Goal: Task Accomplishment & Management: Manage account settings

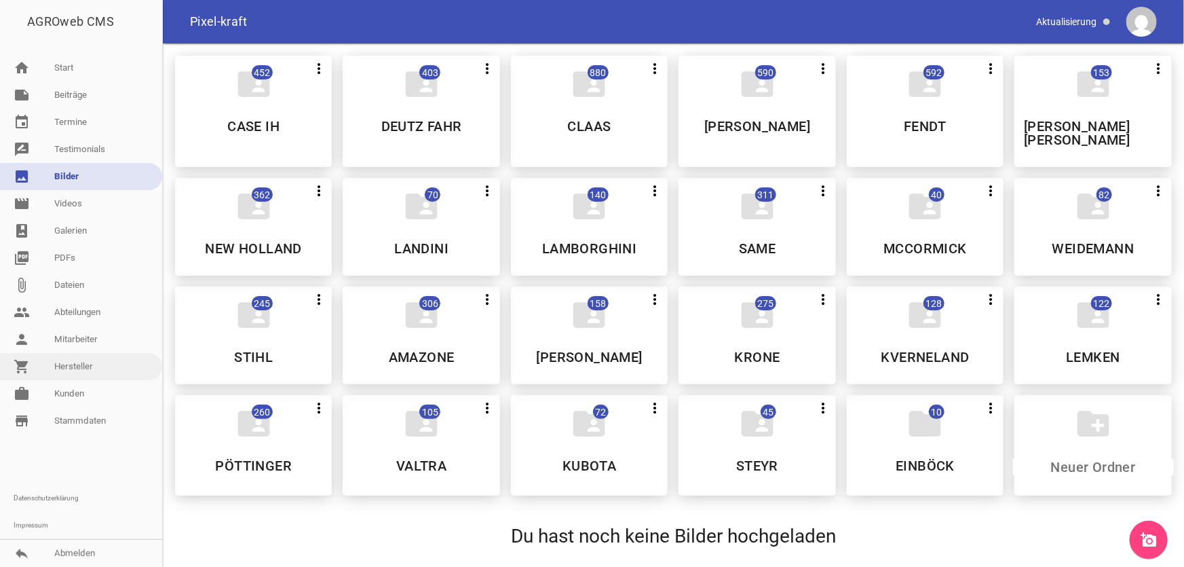
click at [76, 368] on link "shopping_cart Hersteller" at bounding box center [81, 366] width 162 height 27
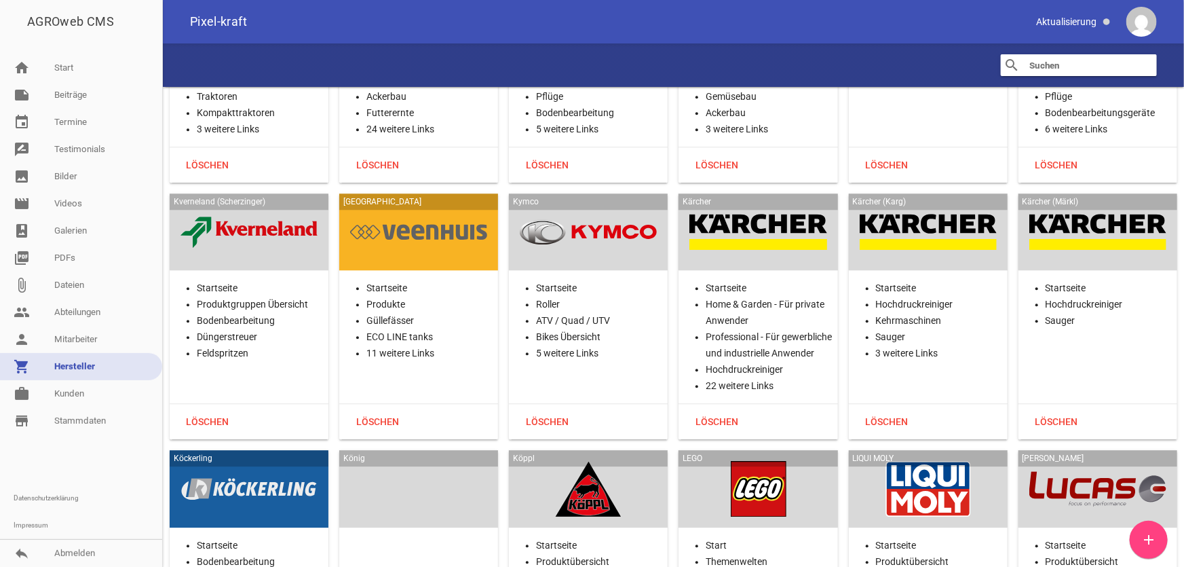
scroll to position [17166, 0]
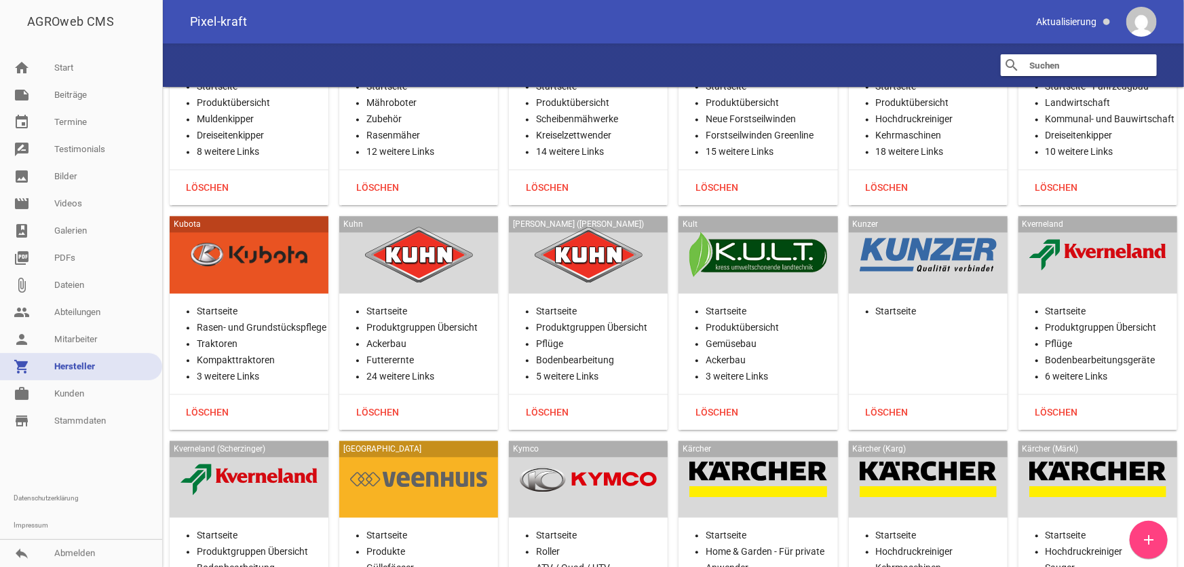
click at [231, 227] on div at bounding box center [248, 255] width 137 height 56
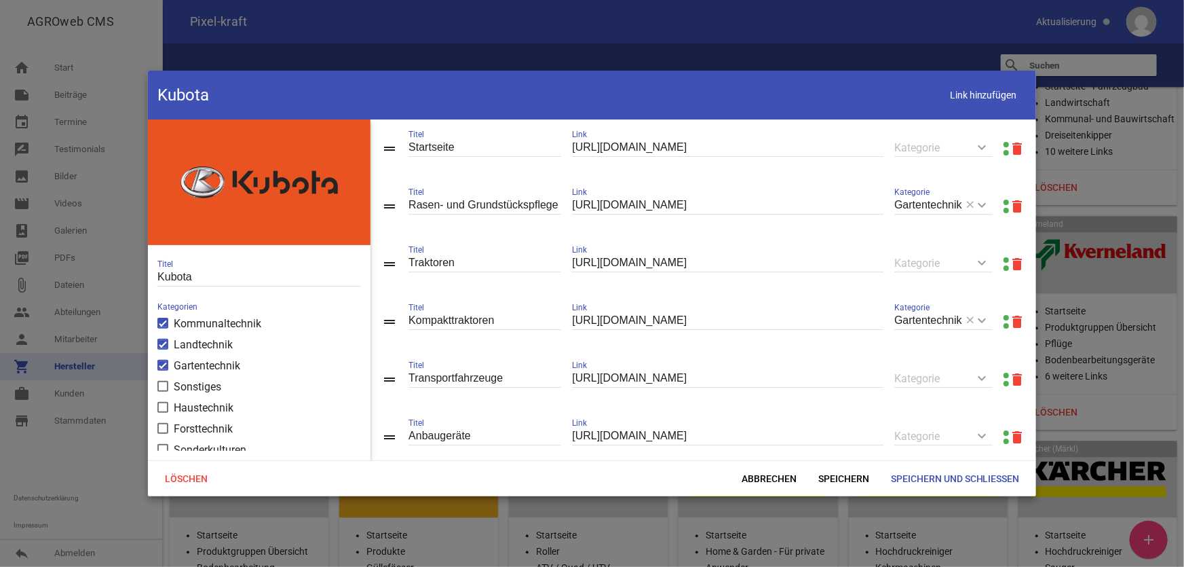
click at [1003, 143] on link at bounding box center [1005, 144] width 5 height 5
click at [1003, 318] on link at bounding box center [1005, 317] width 5 height 5
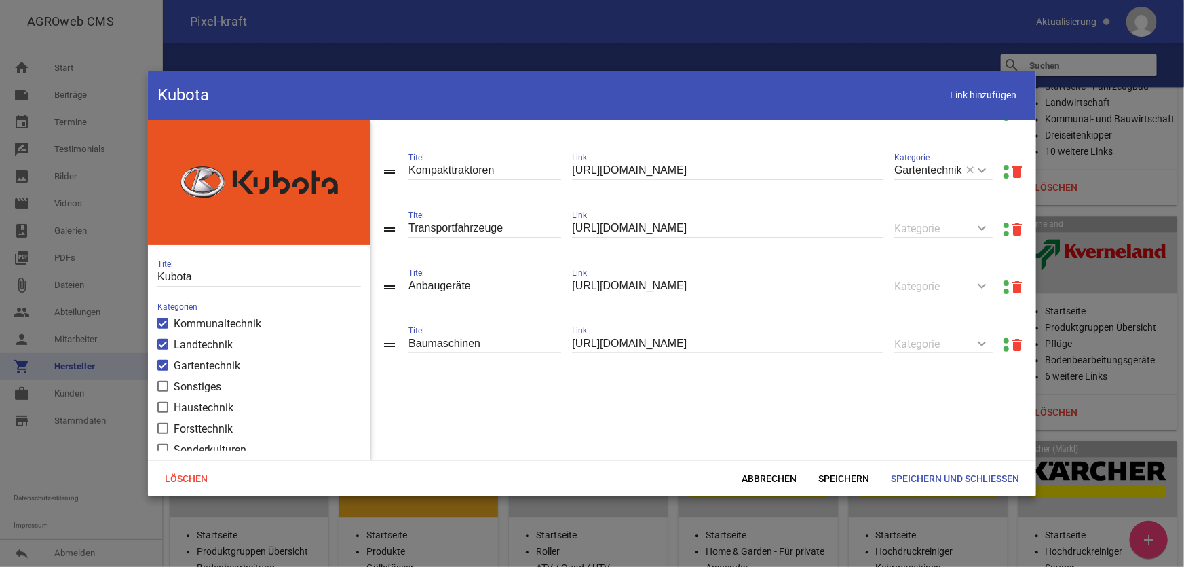
scroll to position [156, 0]
click at [759, 476] on span "Abbrechen" at bounding box center [769, 478] width 77 height 24
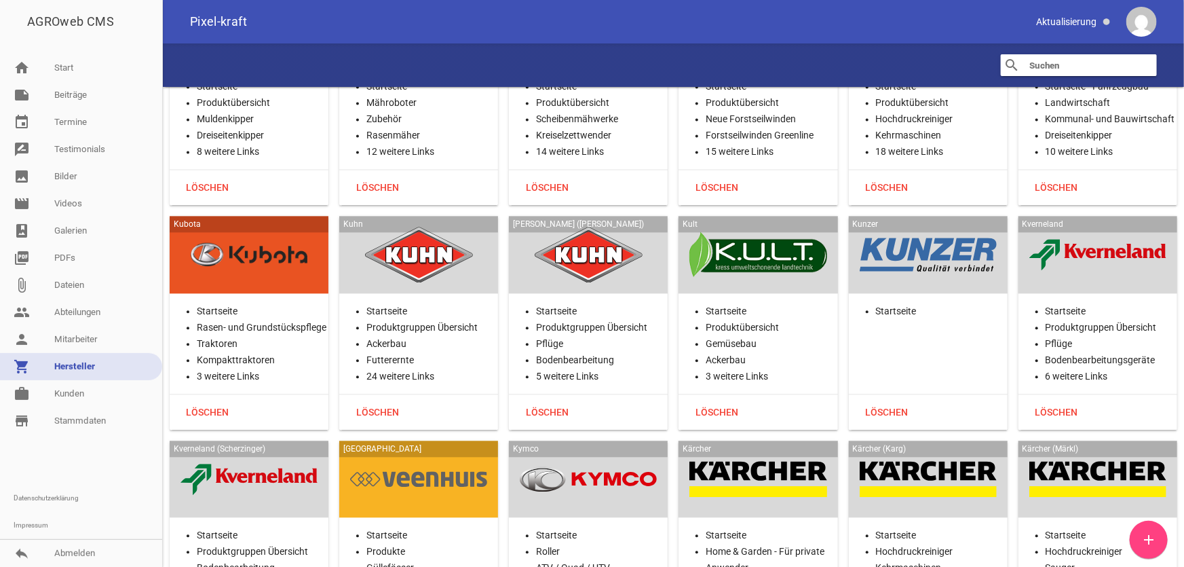
click at [410, 227] on div at bounding box center [418, 255] width 137 height 56
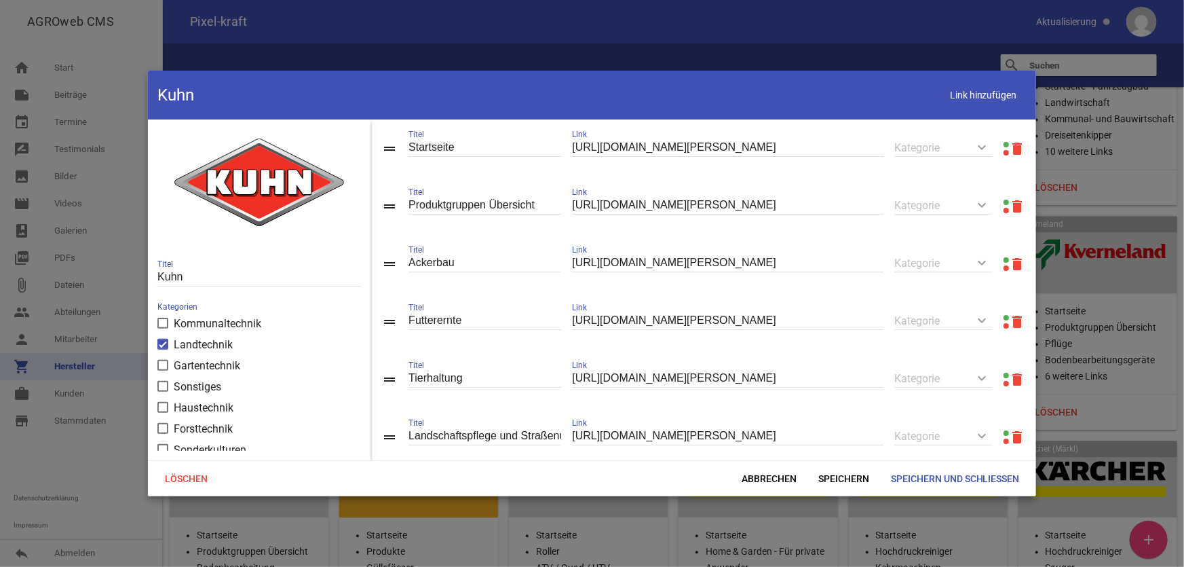
click at [1003, 202] on link at bounding box center [1005, 201] width 5 height 5
click at [779, 477] on span "Abbrechen" at bounding box center [769, 478] width 77 height 24
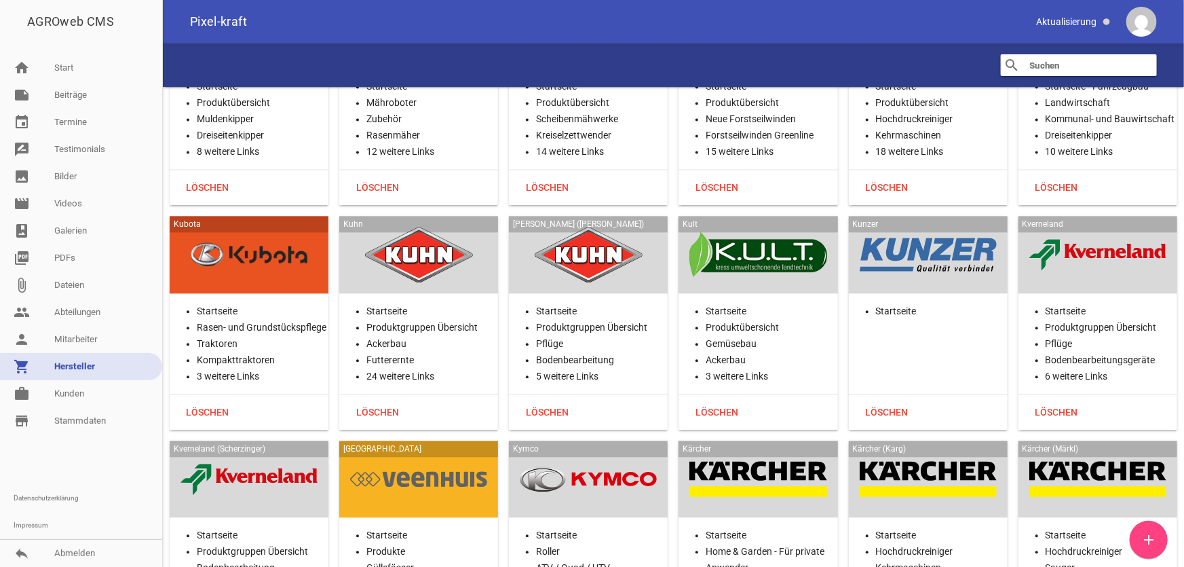
click at [760, 227] on div at bounding box center [757, 255] width 137 height 56
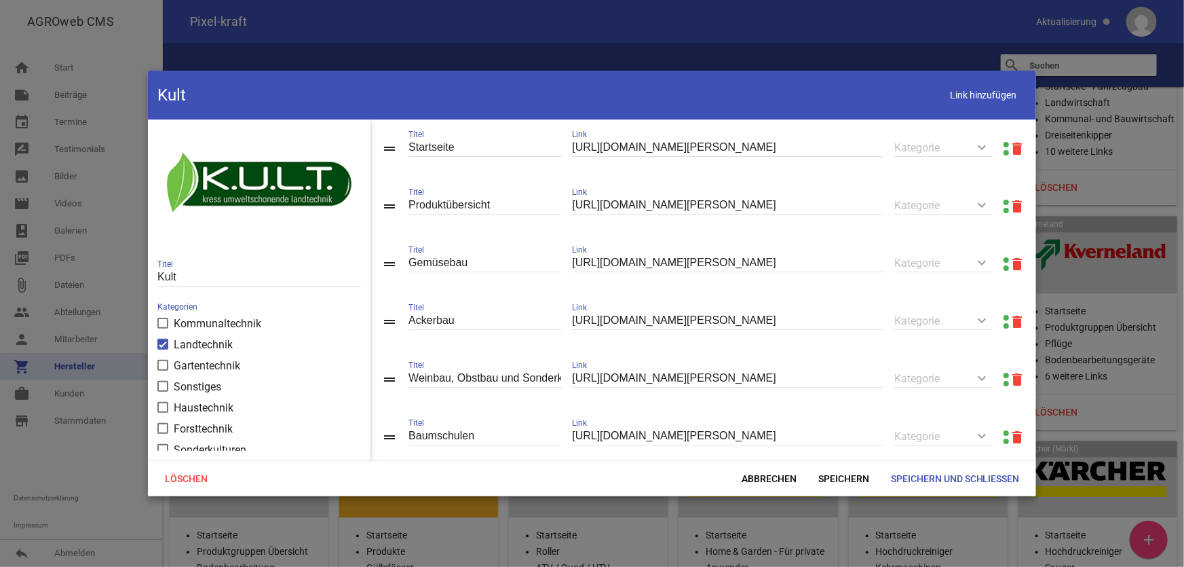
click at [1003, 203] on link at bounding box center [1005, 201] width 5 height 5
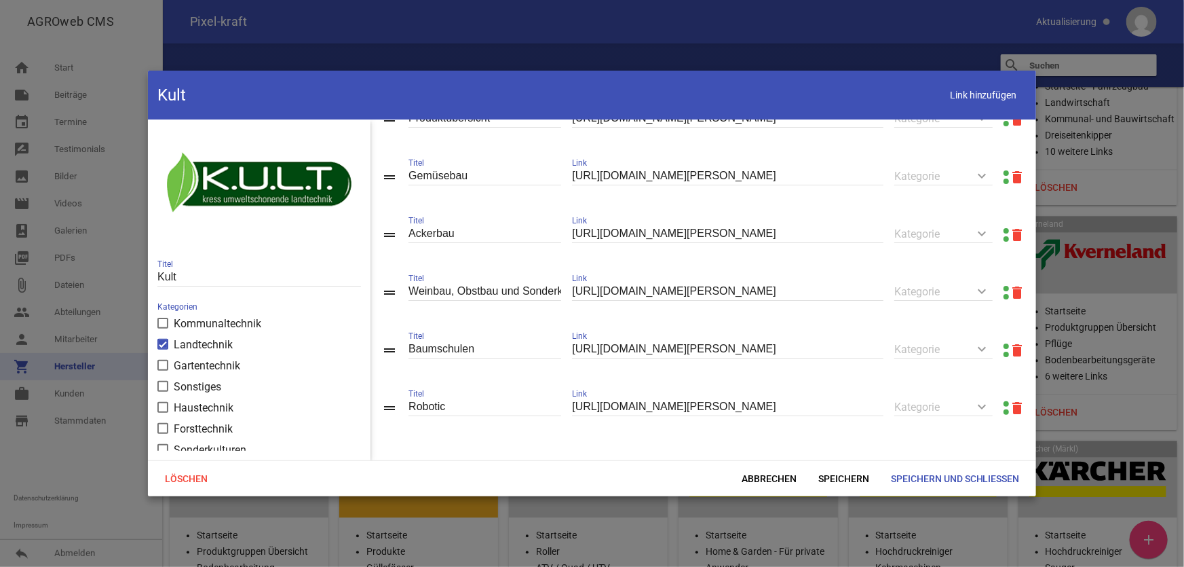
click at [448, 174] on input "Gemüsebau" at bounding box center [484, 176] width 153 height 18
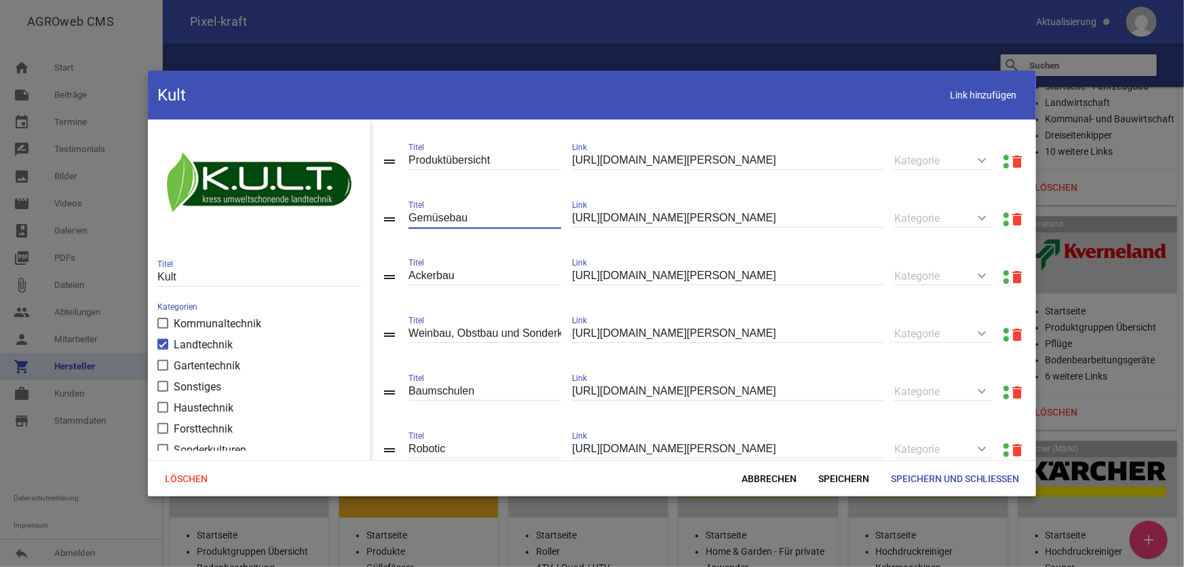
scroll to position [0, 0]
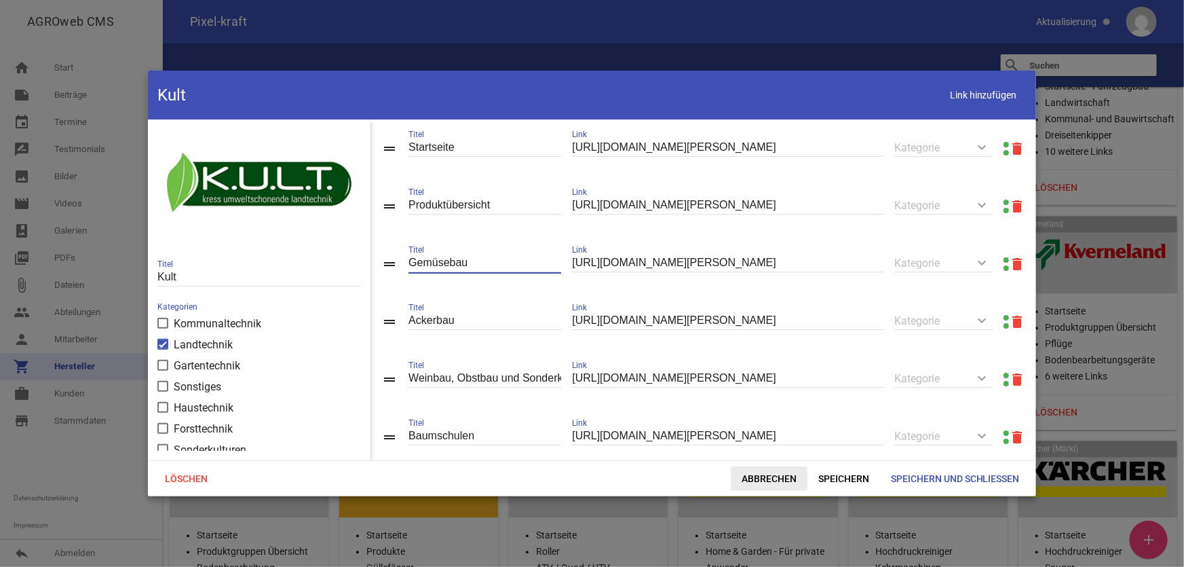
click at [756, 476] on span "Abbrechen" at bounding box center [769, 478] width 77 height 24
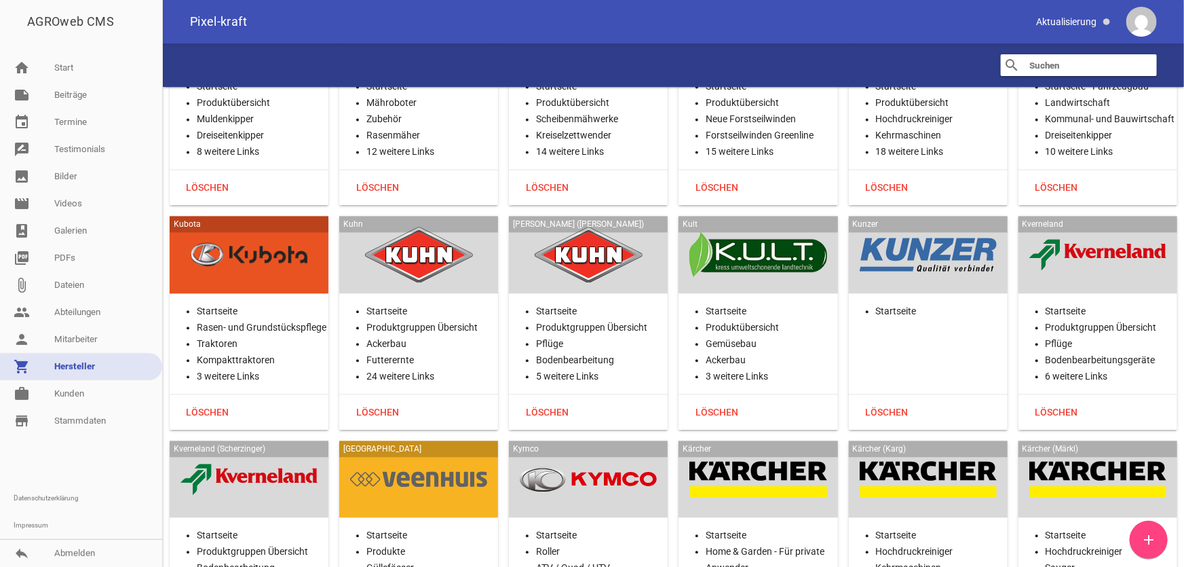
click at [977, 227] on div at bounding box center [928, 255] width 137 height 56
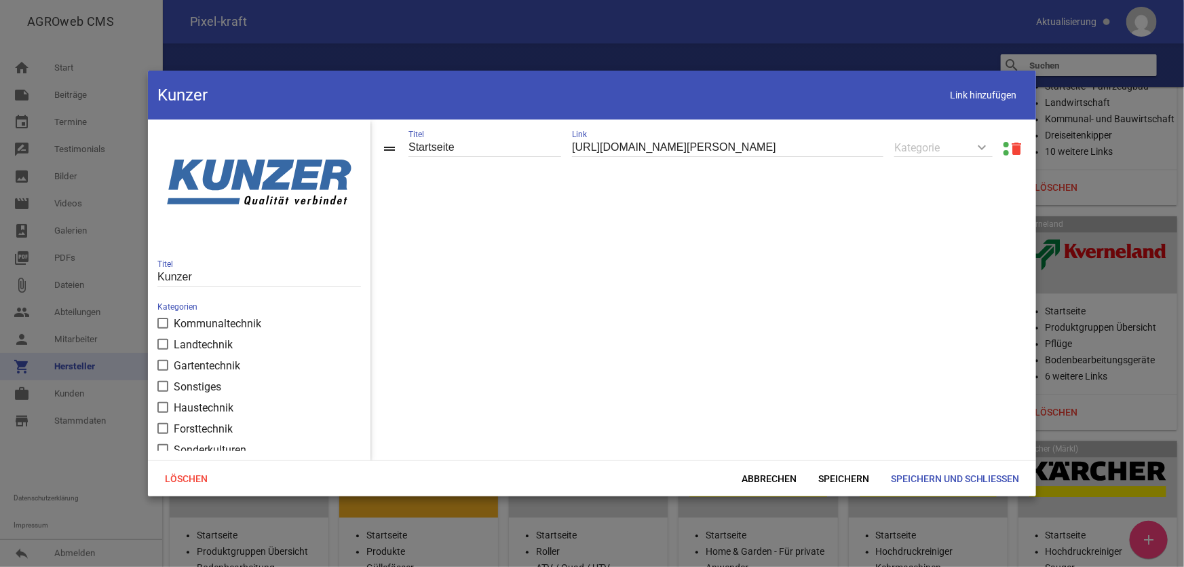
click at [1003, 142] on link at bounding box center [1005, 144] width 5 height 5
click at [780, 476] on span "Abbrechen" at bounding box center [769, 478] width 77 height 24
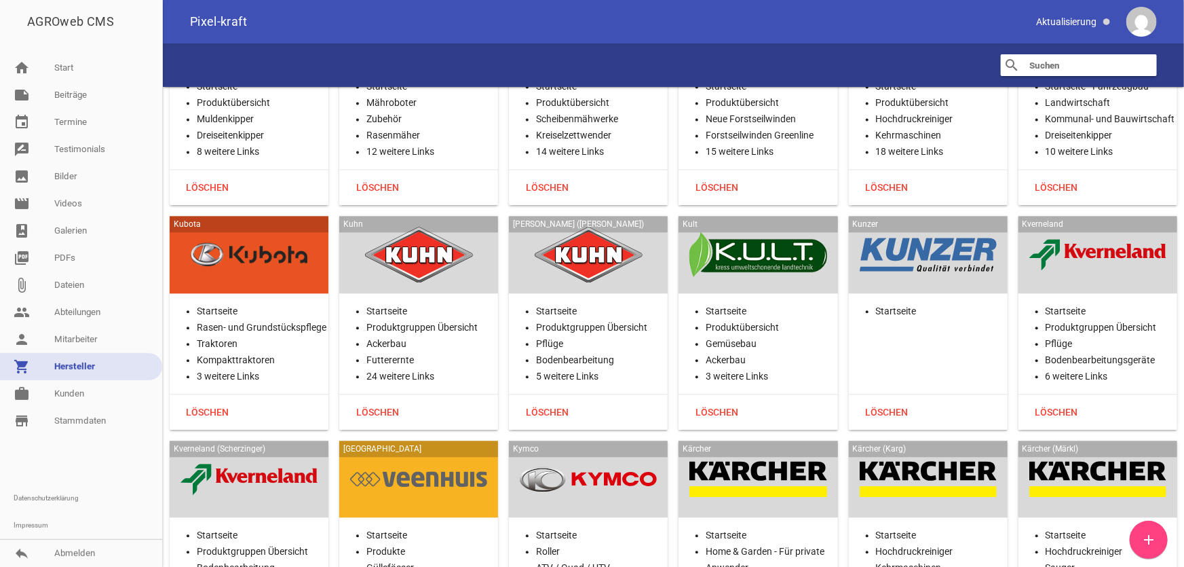
click at [1095, 227] on div at bounding box center [1097, 255] width 137 height 56
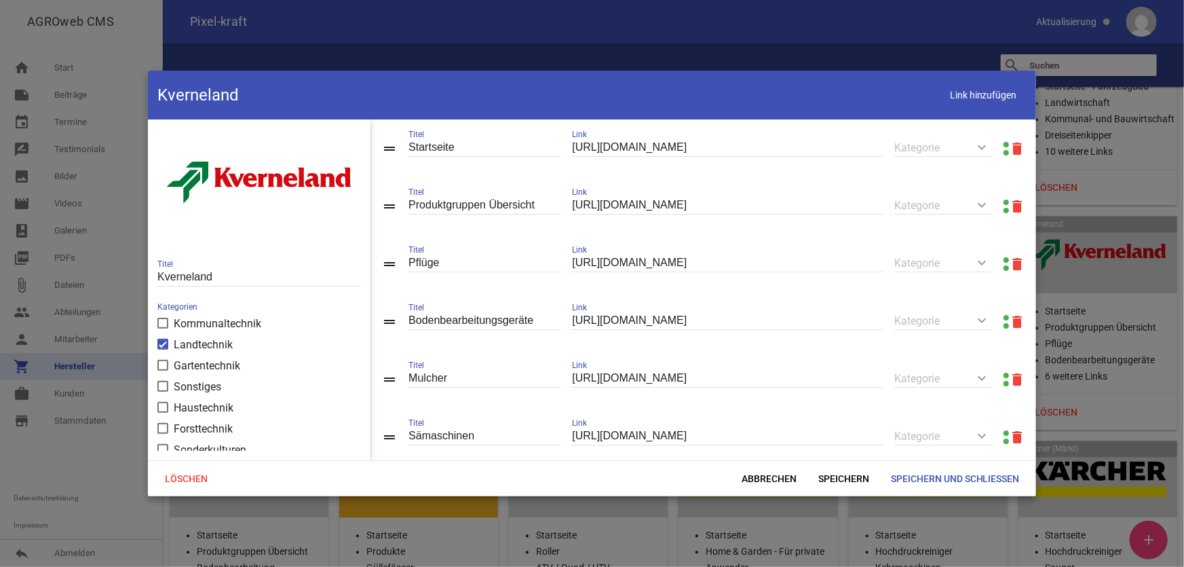
click at [1003, 203] on link at bounding box center [1005, 201] width 5 height 5
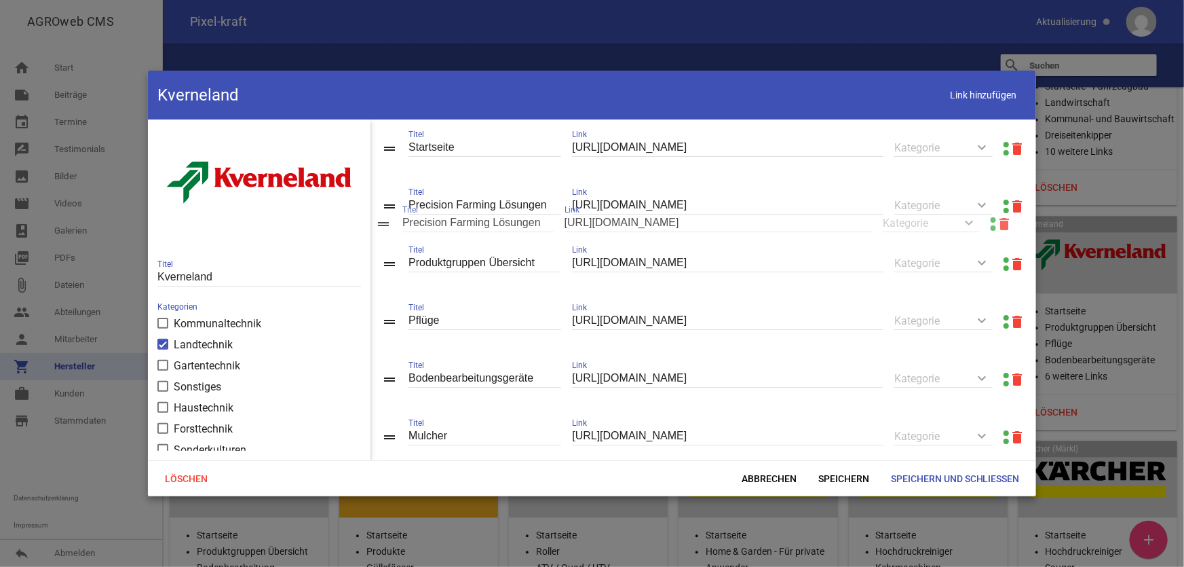
drag, startPoint x: 387, startPoint y: 407, endPoint x: 381, endPoint y: 224, distance: 183.3
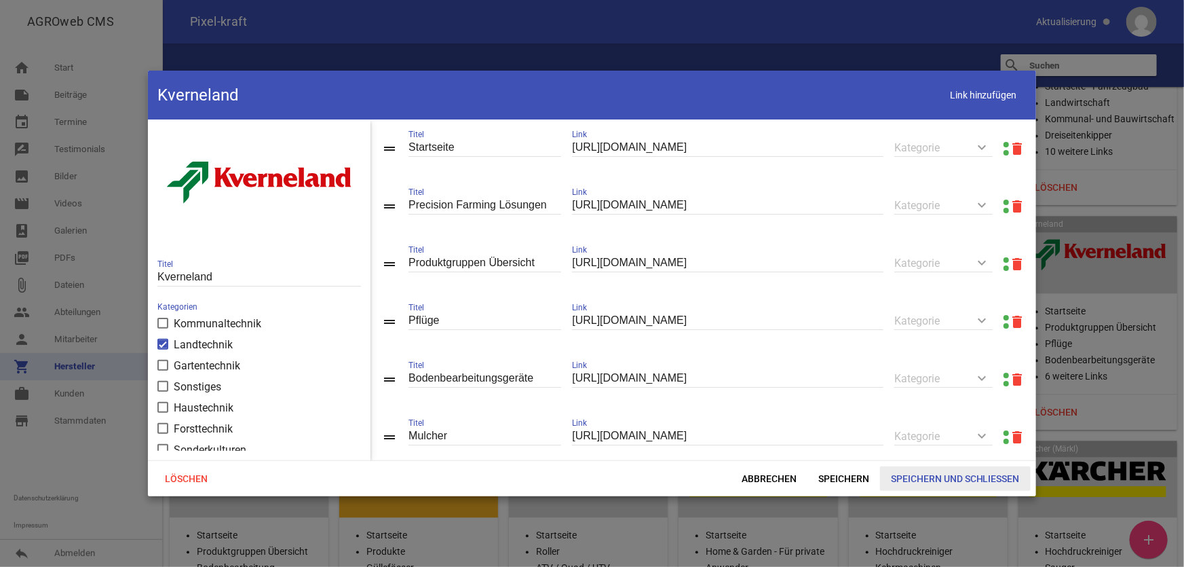
click at [932, 472] on span "Speichern und Schließen" at bounding box center [955, 478] width 151 height 24
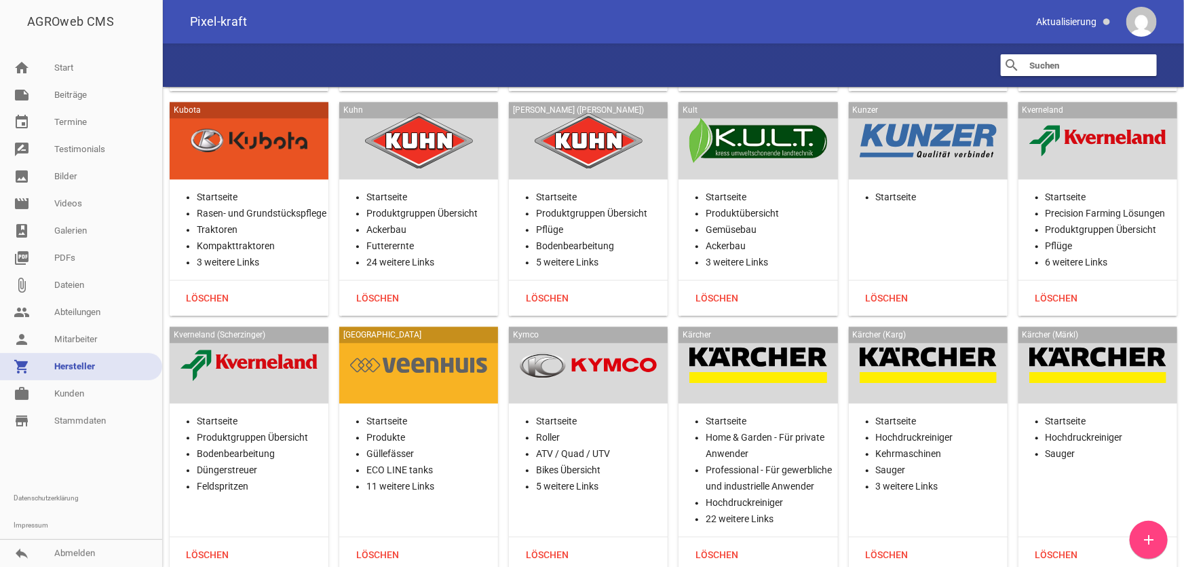
scroll to position [17289, 0]
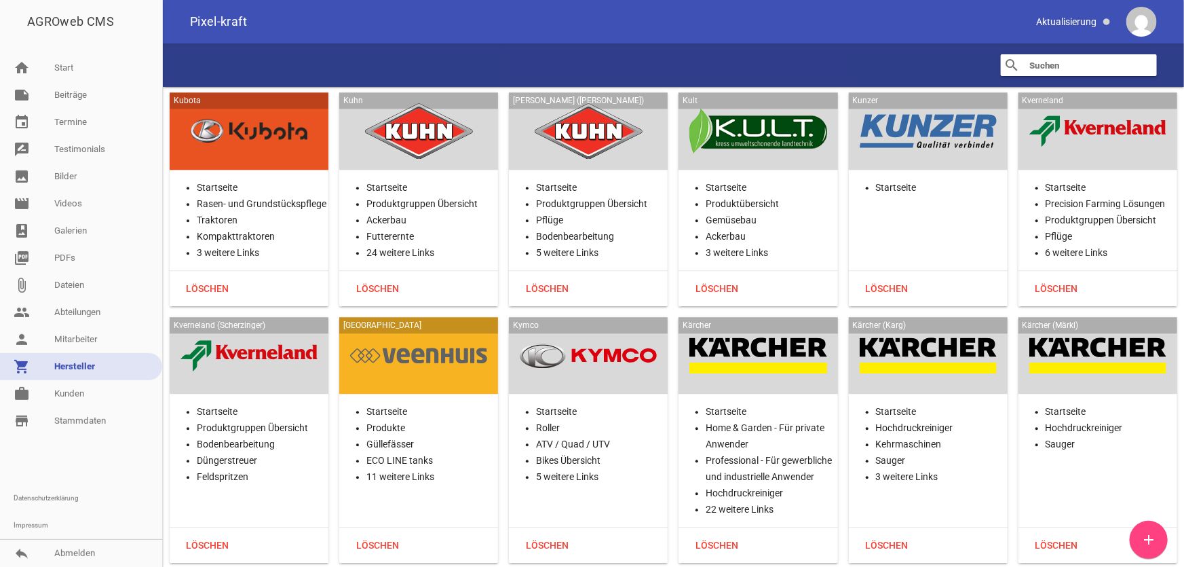
click at [450, 328] on div at bounding box center [418, 356] width 137 height 56
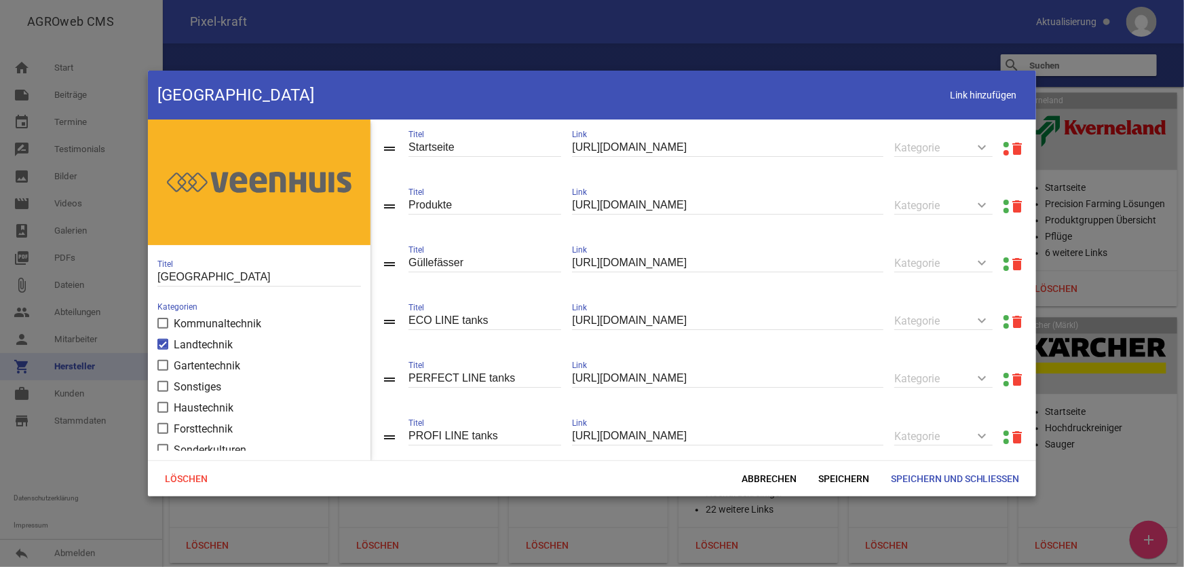
click at [1003, 203] on link at bounding box center [1005, 201] width 5 height 5
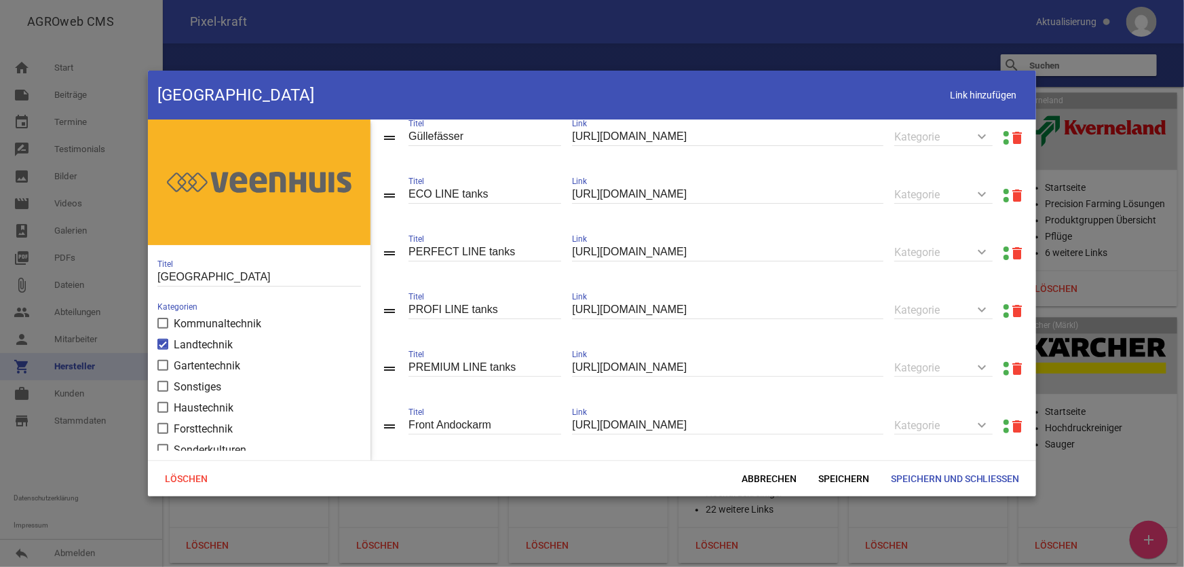
scroll to position [123, 0]
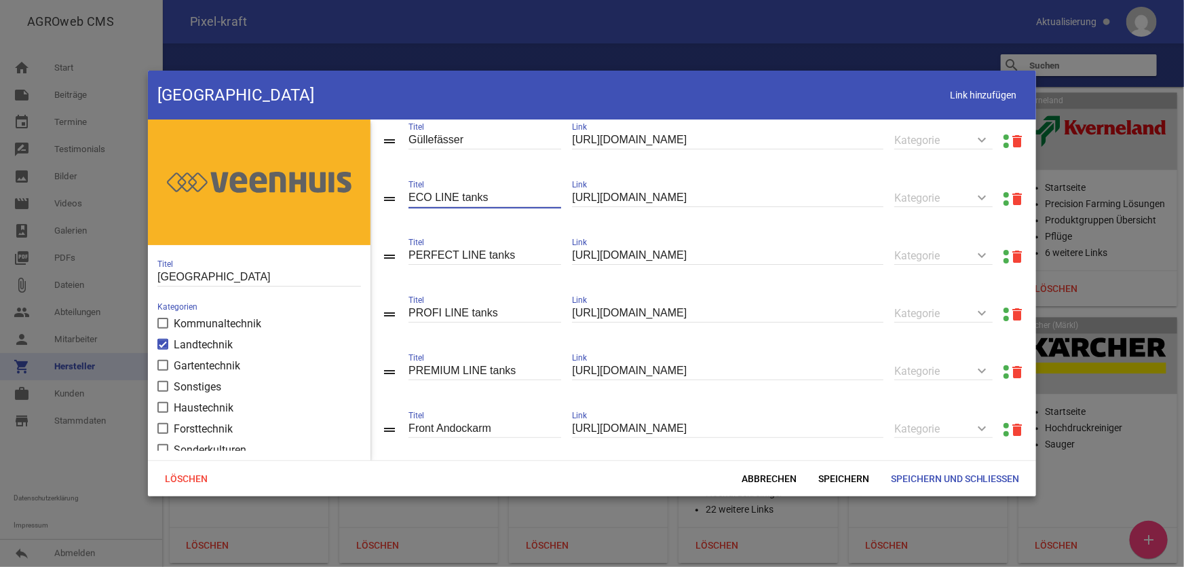
drag, startPoint x: 463, startPoint y: 197, endPoint x: 556, endPoint y: 203, distance: 93.1
click at [556, 203] on input "ECO LINE tanks" at bounding box center [484, 198] width 153 height 18
type input "ECO LINE Fässer"
type input "PERFECT LINE [PERSON_NAME]"
paste input "[PERSON_NAME]"
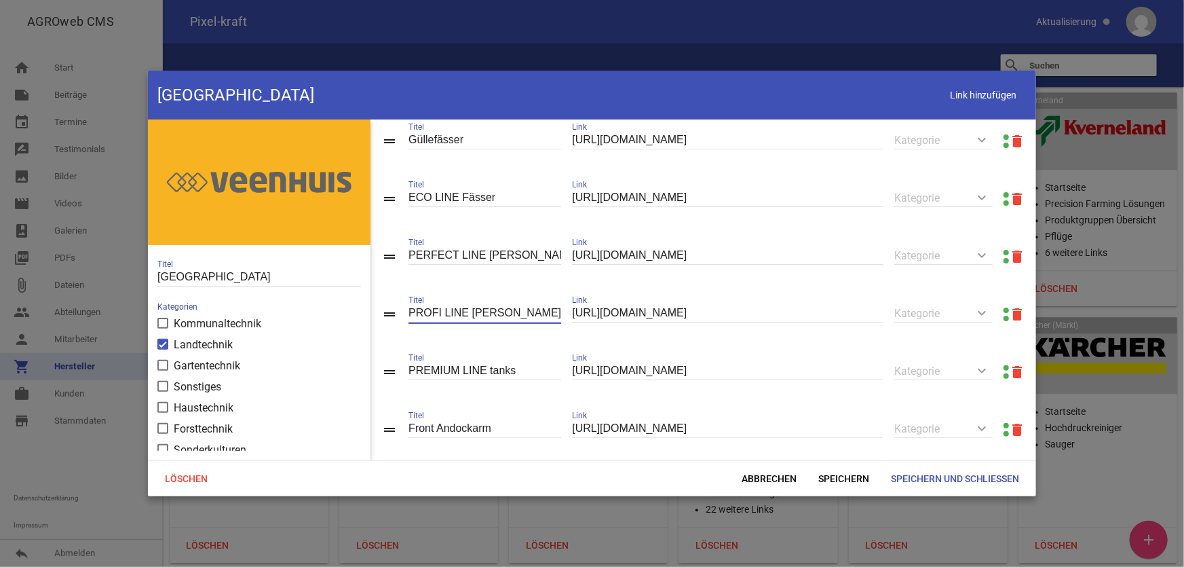
type input "PROFI LINE [PERSON_NAME]"
paste input "[PERSON_NAME]"
type input "PREMIUM LINE [PERSON_NAME]"
click at [832, 482] on span "Speichern" at bounding box center [843, 478] width 73 height 24
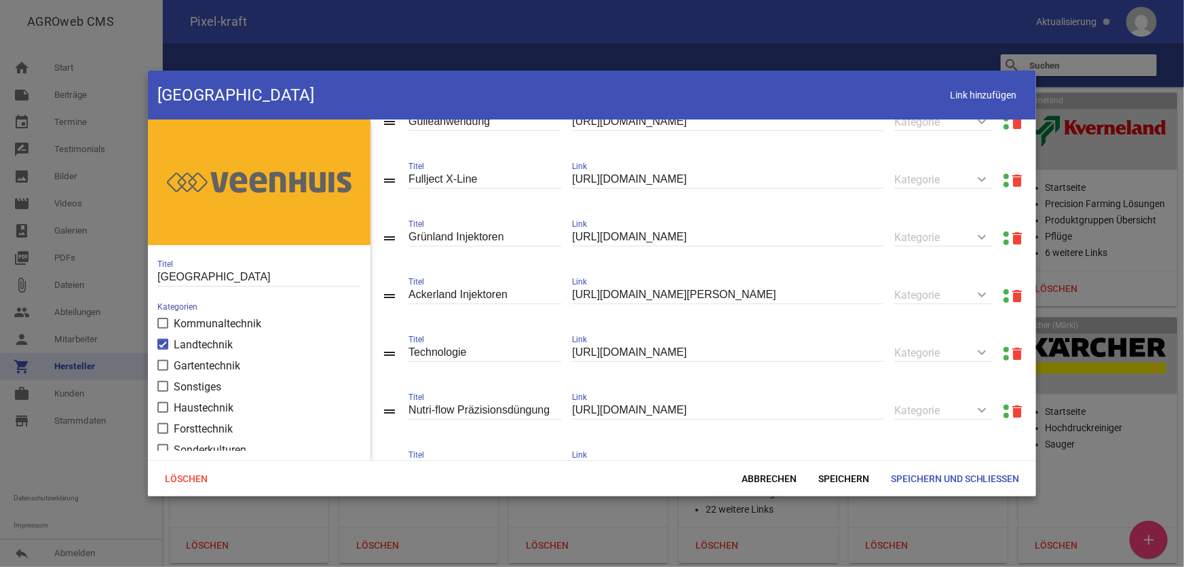
scroll to position [557, 0]
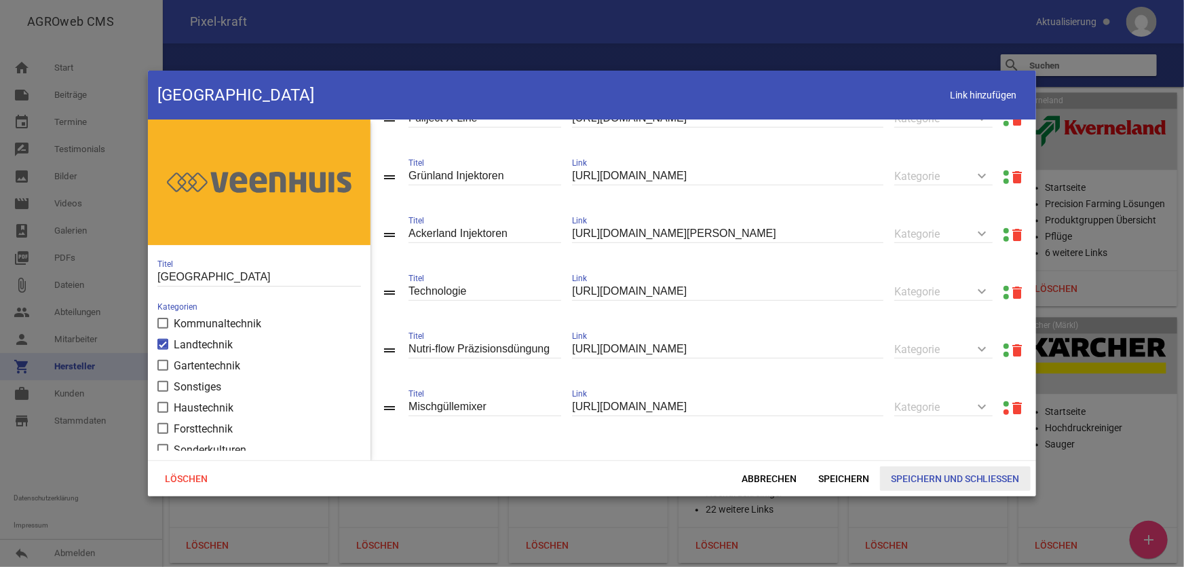
click at [936, 476] on span "Speichern und Schließen" at bounding box center [955, 478] width 151 height 24
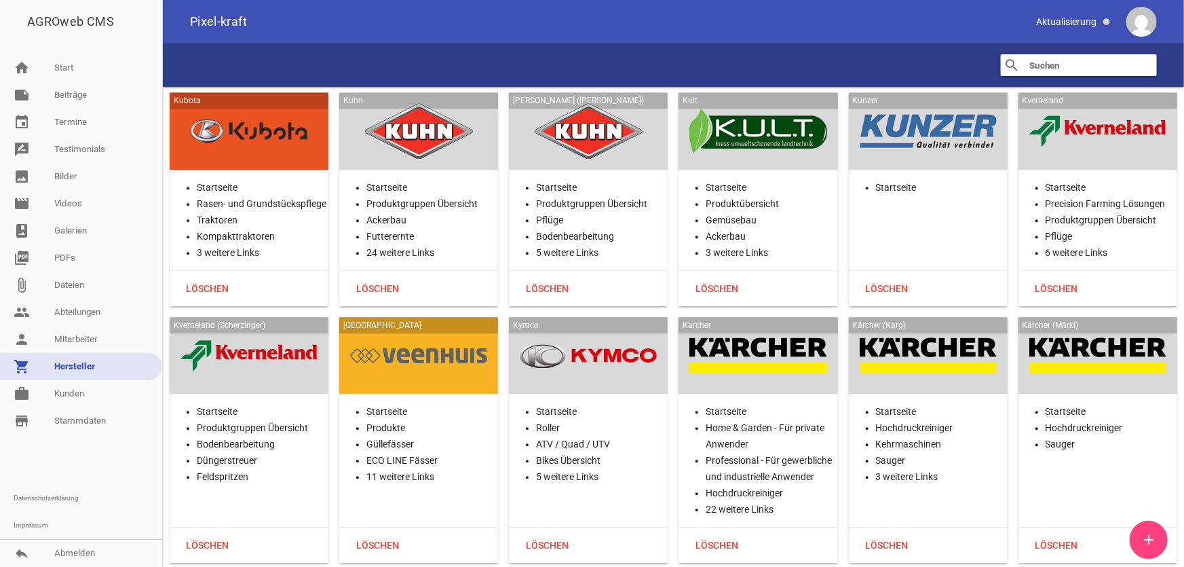
click at [611, 319] on div "Kymco" at bounding box center [588, 355] width 159 height 77
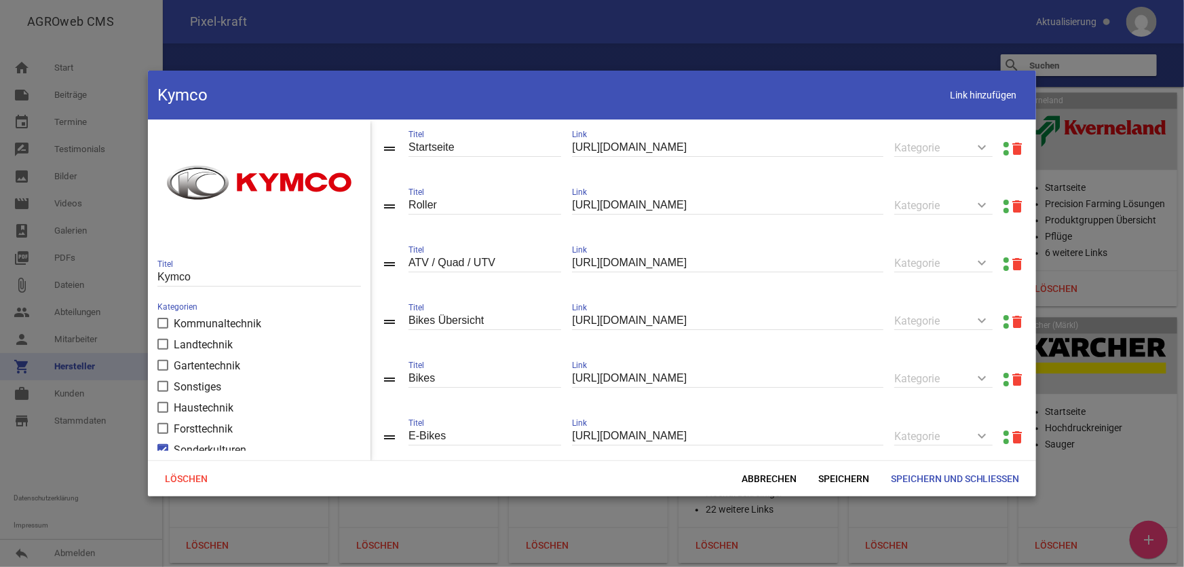
click at [1003, 142] on link at bounding box center [1005, 144] width 5 height 5
click at [1003, 435] on link at bounding box center [1005, 432] width 5 height 5
click at [765, 485] on span "Abbrechen" at bounding box center [769, 478] width 77 height 24
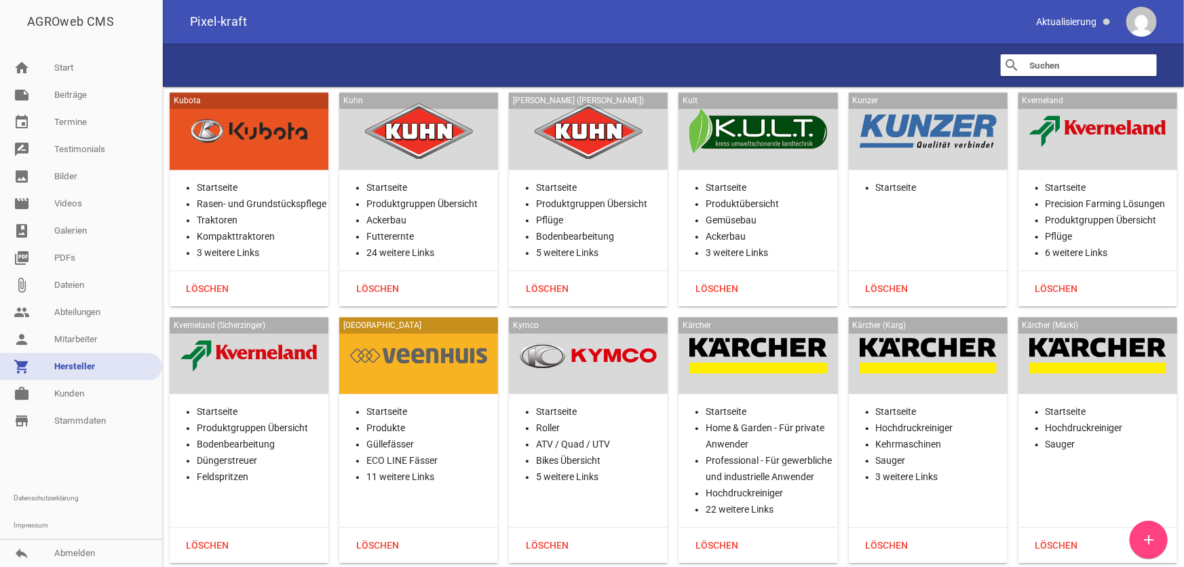
click at [756, 328] on div at bounding box center [757, 356] width 137 height 56
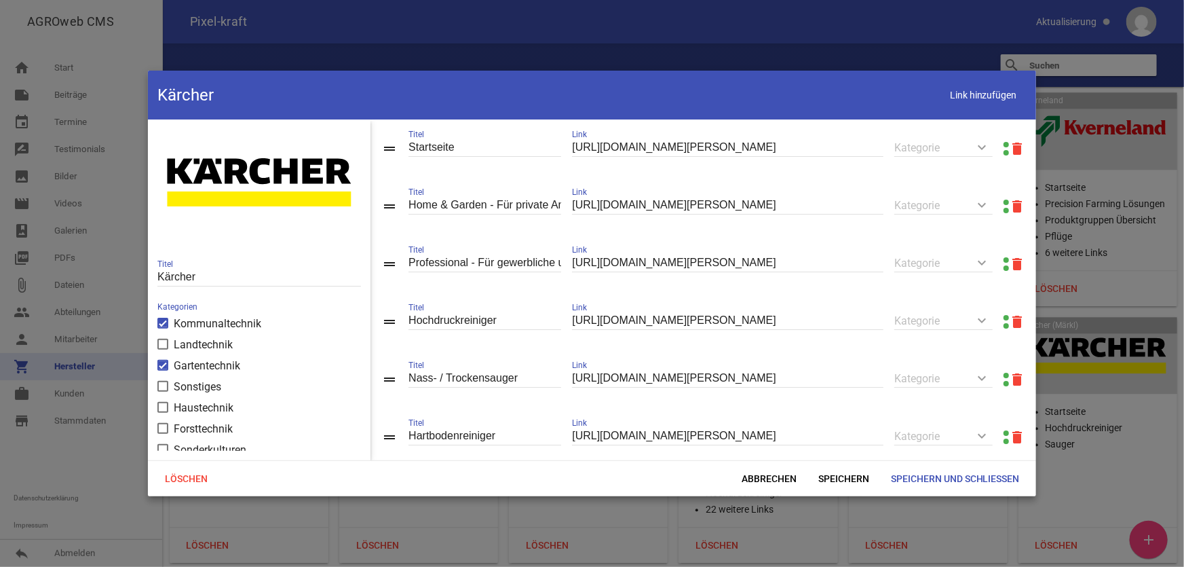
click at [1003, 145] on link at bounding box center [1005, 144] width 5 height 5
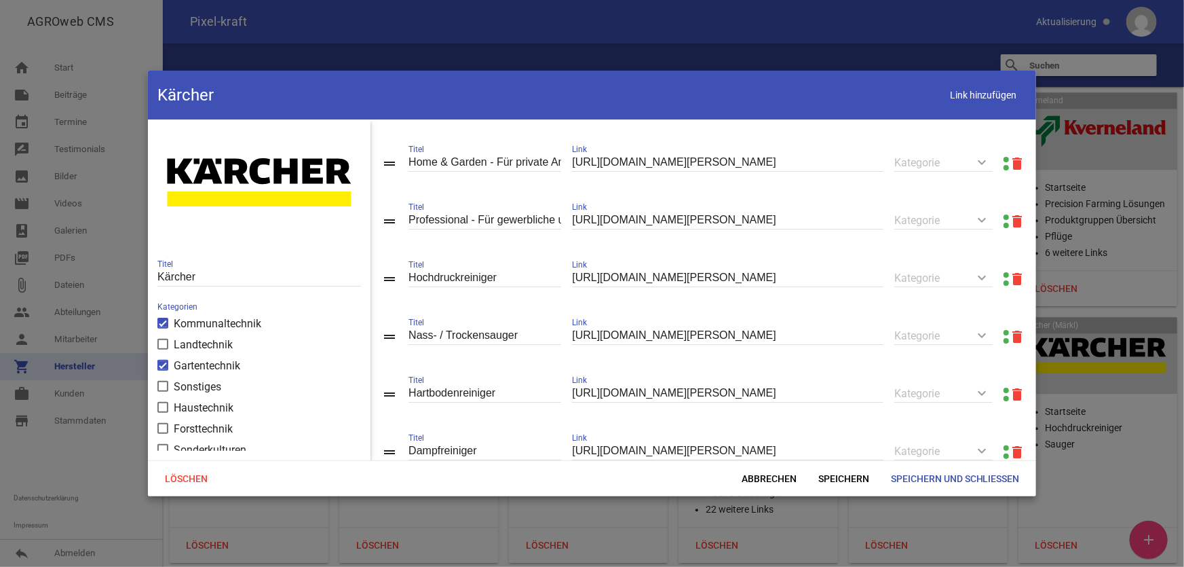
scroll to position [61, 0]
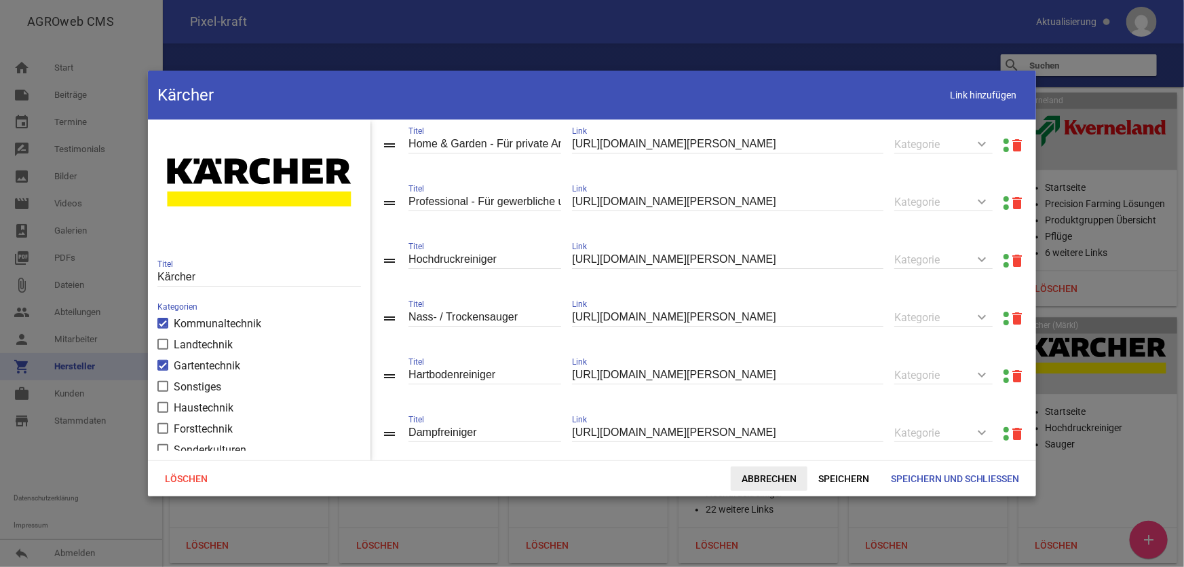
click at [776, 480] on span "Abbrechen" at bounding box center [769, 478] width 77 height 24
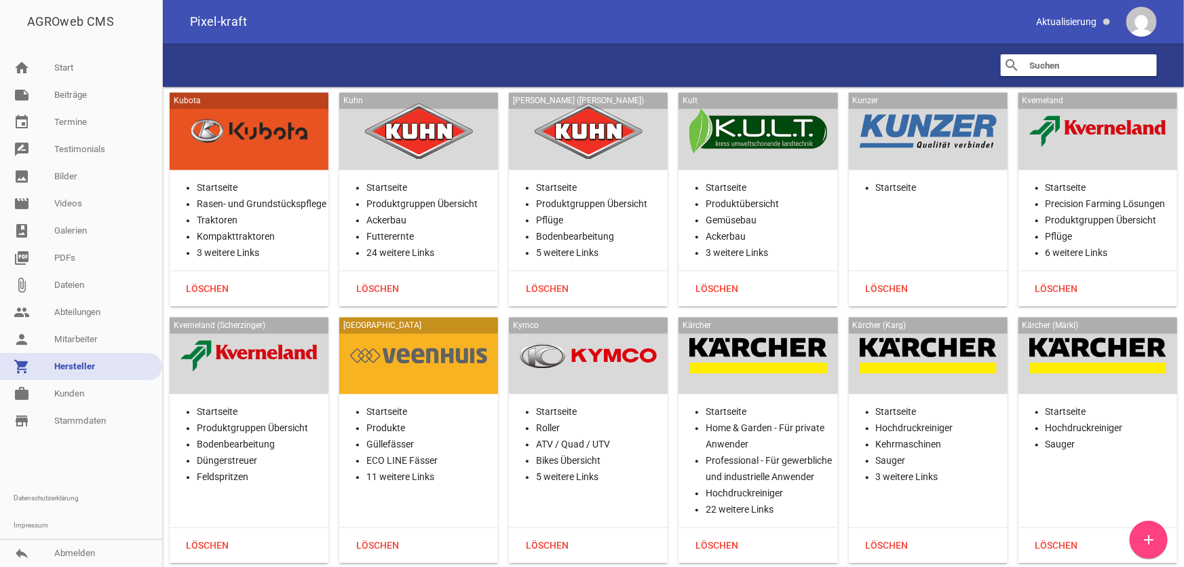
click at [1054, 69] on input "text" at bounding box center [1082, 65] width 109 height 16
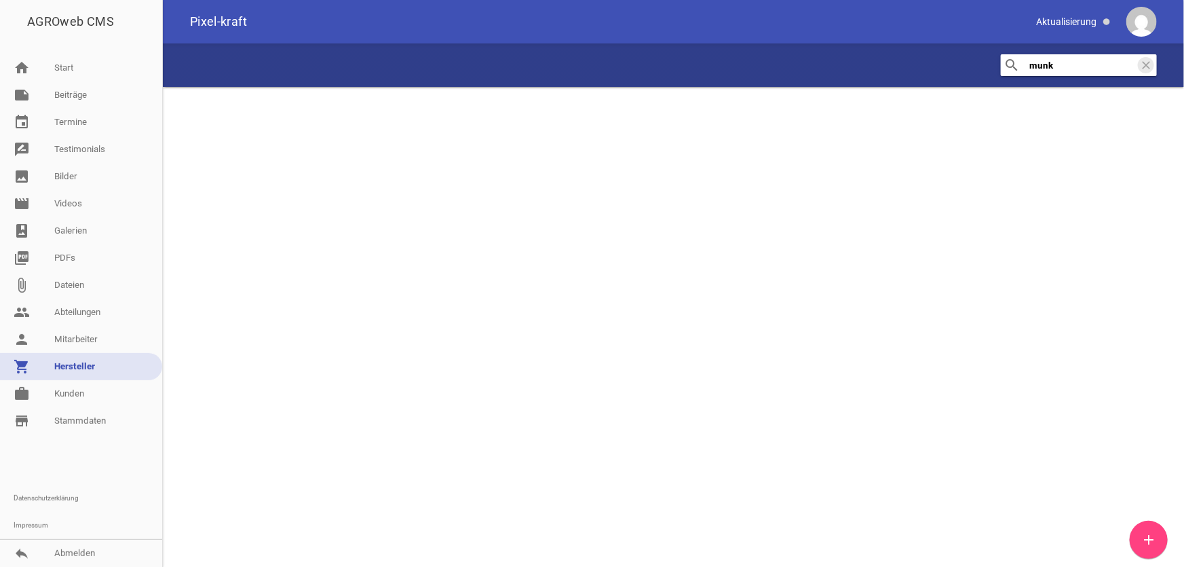
scroll to position [0, 0]
drag, startPoint x: 1067, startPoint y: 63, endPoint x: 992, endPoint y: 64, distance: 74.6
click at [993, 62] on div "search munk clear" at bounding box center [673, 64] width 1021 height 43
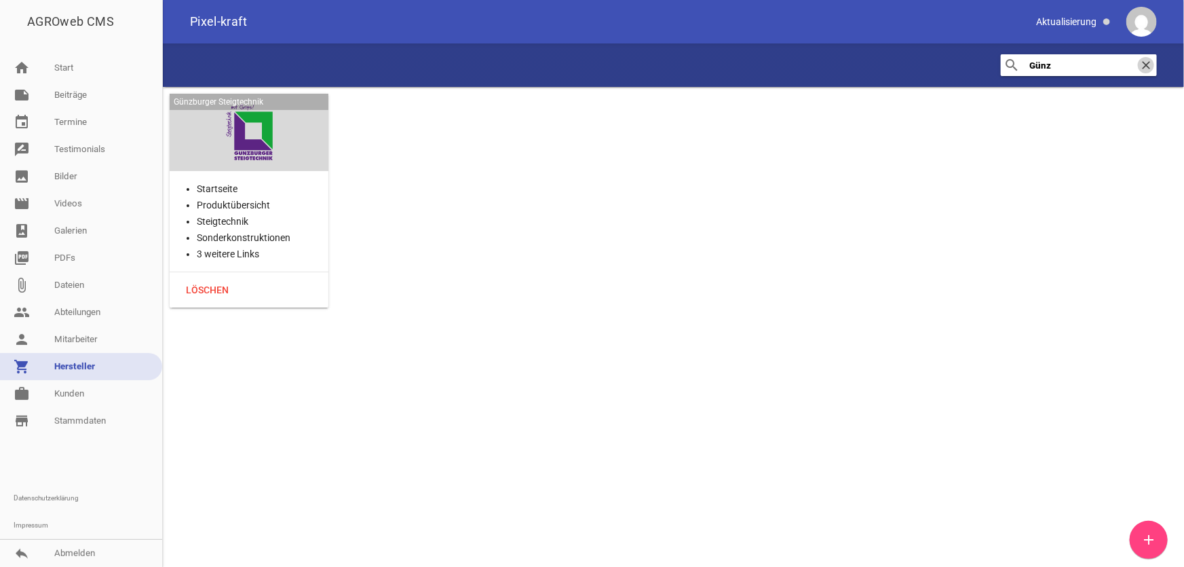
type input "Günz"
click at [1150, 71] on icon "clear" at bounding box center [1146, 65] width 16 height 16
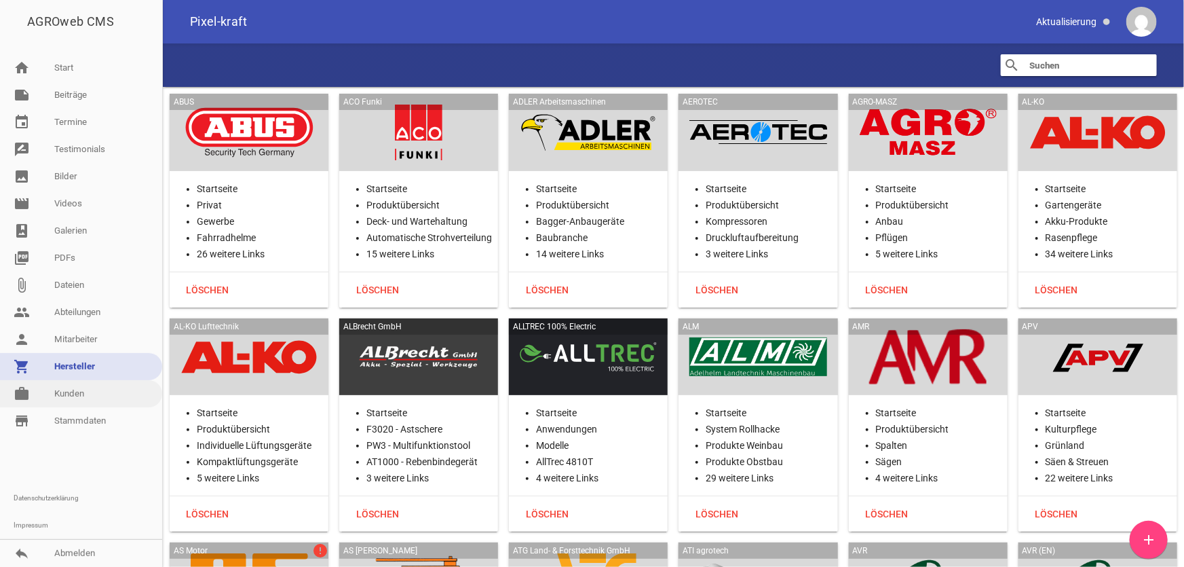
click at [68, 398] on link "work [PERSON_NAME]" at bounding box center [81, 393] width 162 height 27
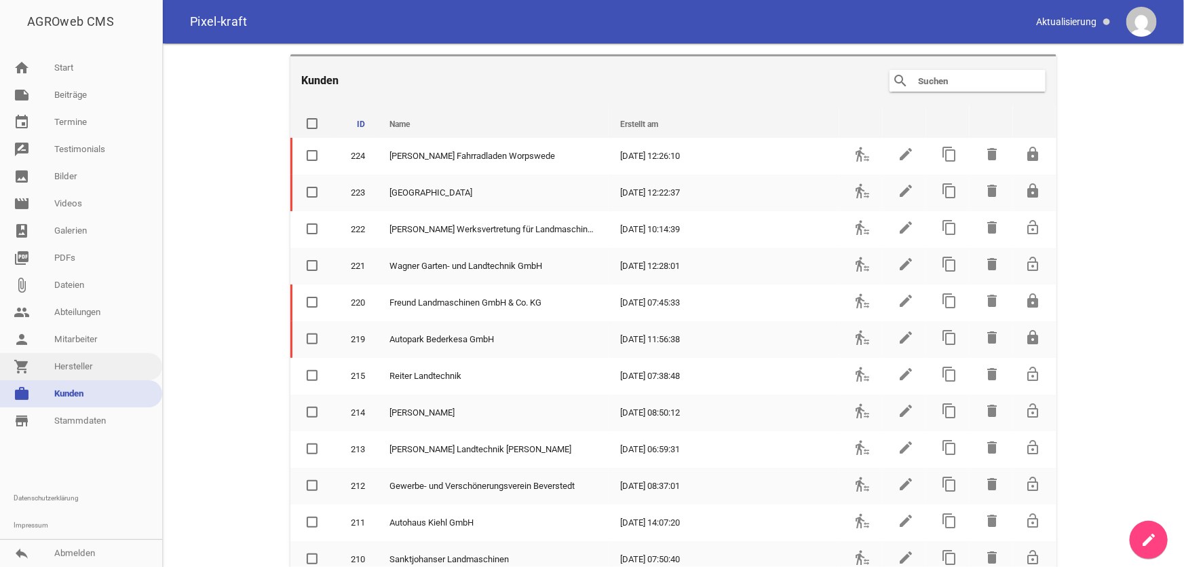
click at [83, 362] on link "shopping_cart Hersteller" at bounding box center [81, 366] width 162 height 27
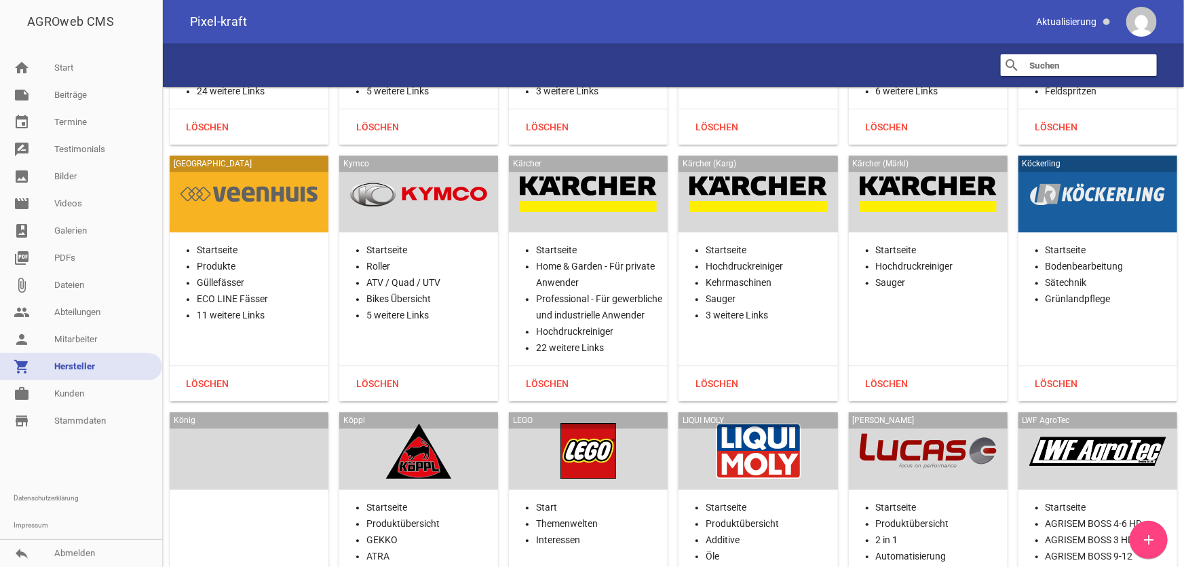
scroll to position [17464, 0]
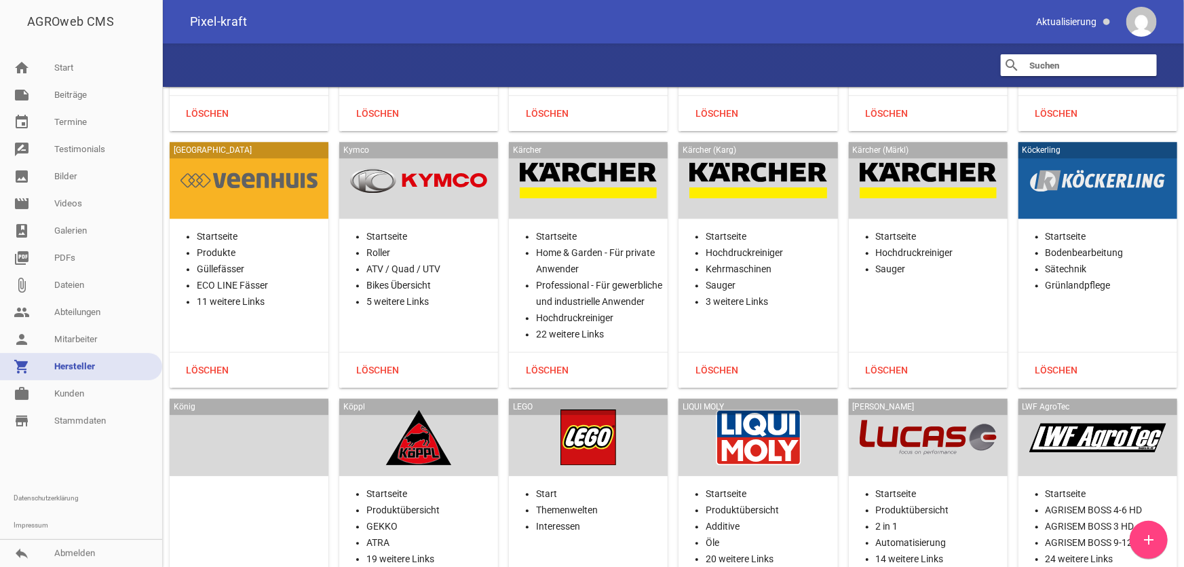
click at [1108, 153] on div at bounding box center [1097, 181] width 137 height 56
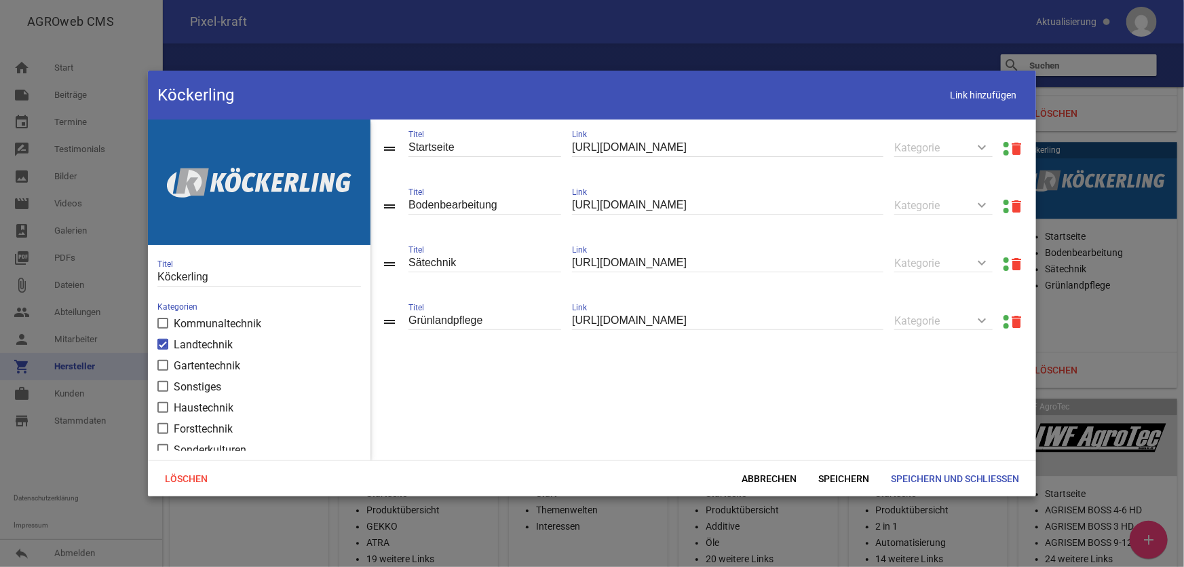
click at [1003, 143] on link at bounding box center [1005, 144] width 5 height 5
click at [977, 109] on span "Link hinzufügen" at bounding box center [983, 95] width 86 height 28
click at [672, 387] on input "text" at bounding box center [727, 378] width 311 height 18
paste input "[URL][DOMAIN_NAME]"
type input "[URL][DOMAIN_NAME]"
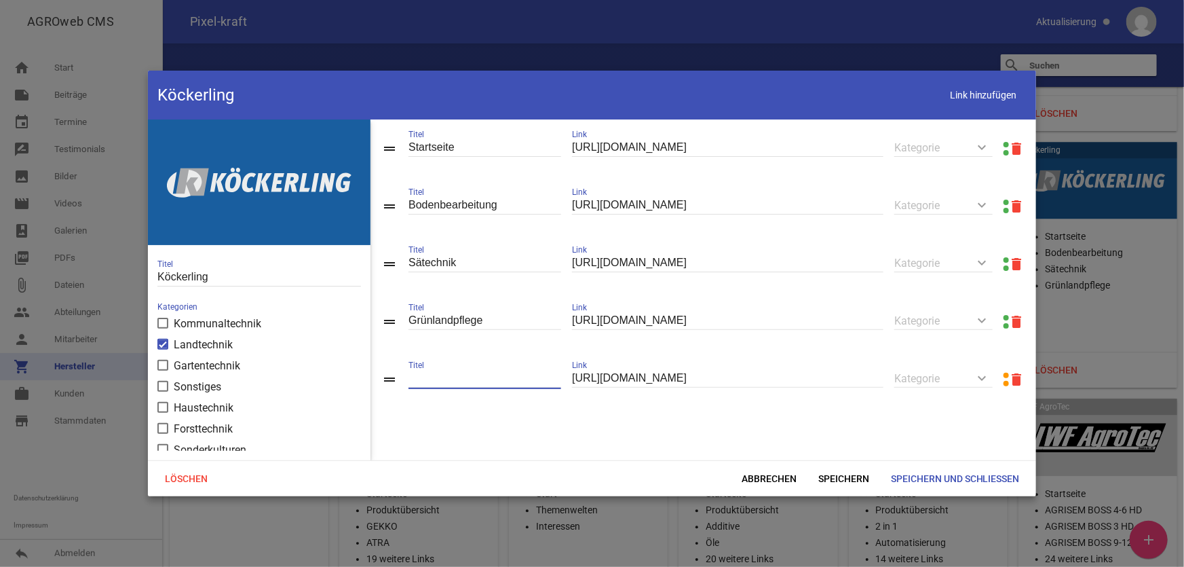
type input "N"
type input "Module"
click at [945, 475] on span "Speichern und Schließen" at bounding box center [955, 478] width 151 height 24
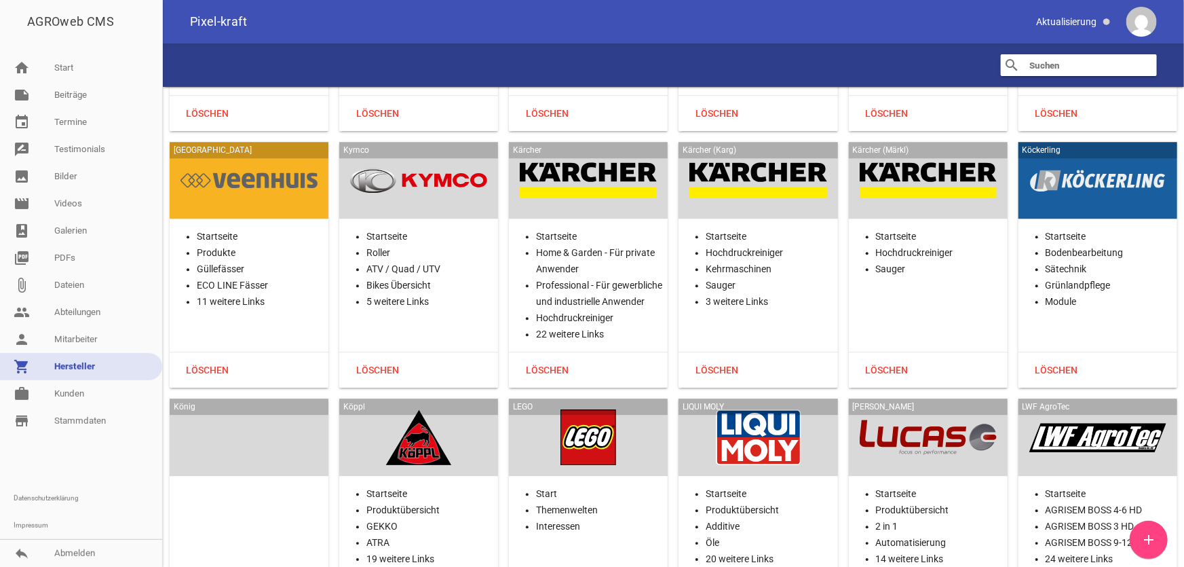
click at [286, 409] on div at bounding box center [248, 437] width 137 height 56
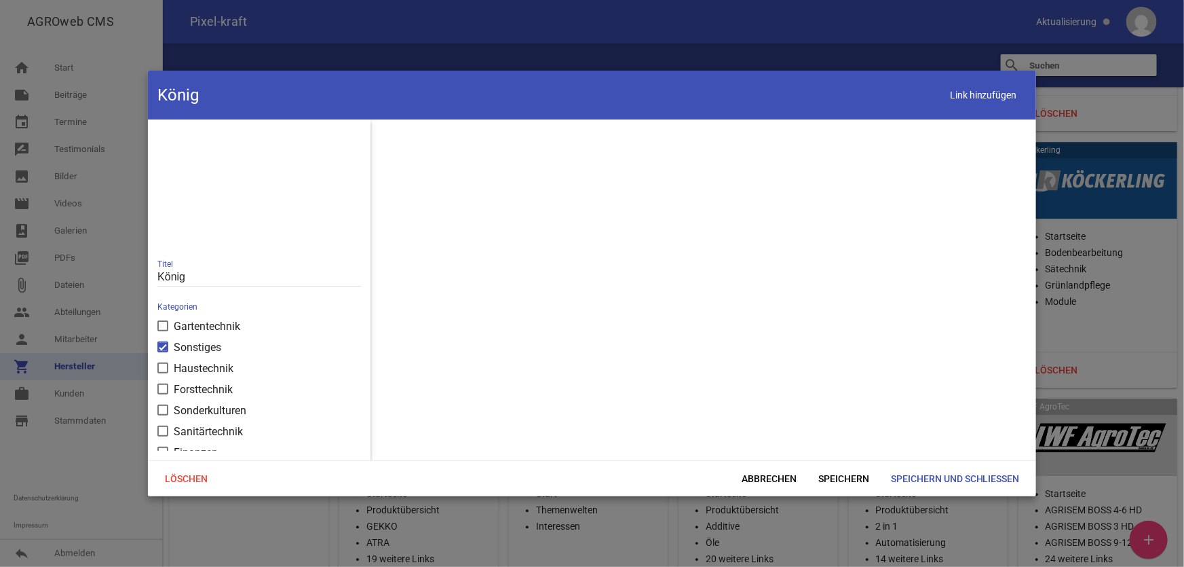
scroll to position [0, 0]
click at [777, 490] on span "Abbrechen" at bounding box center [769, 478] width 77 height 24
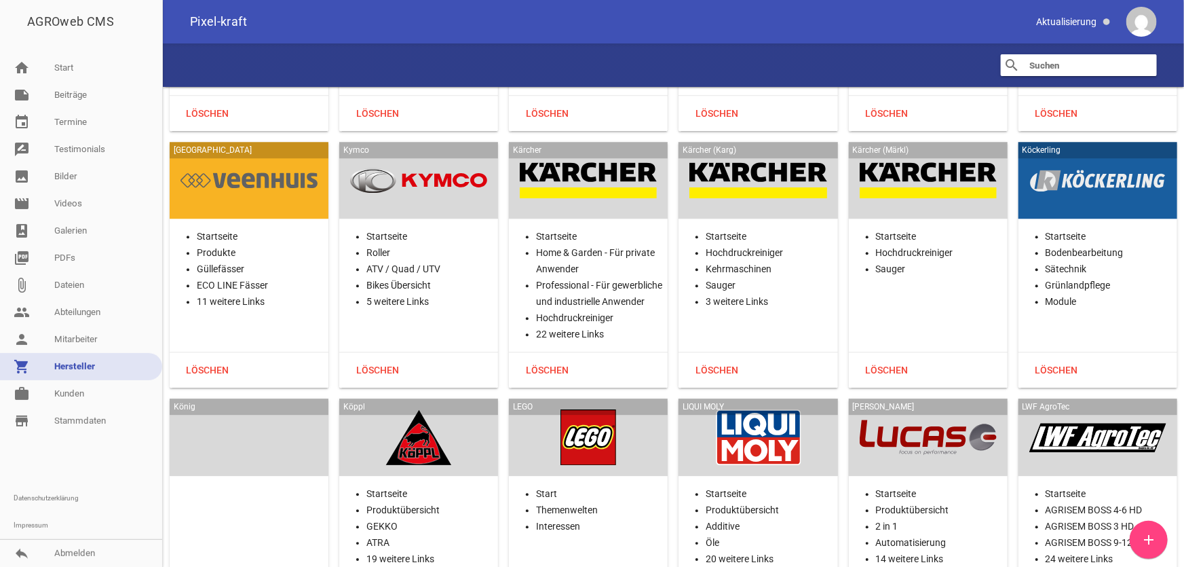
click at [425, 409] on div at bounding box center [418, 437] width 137 height 56
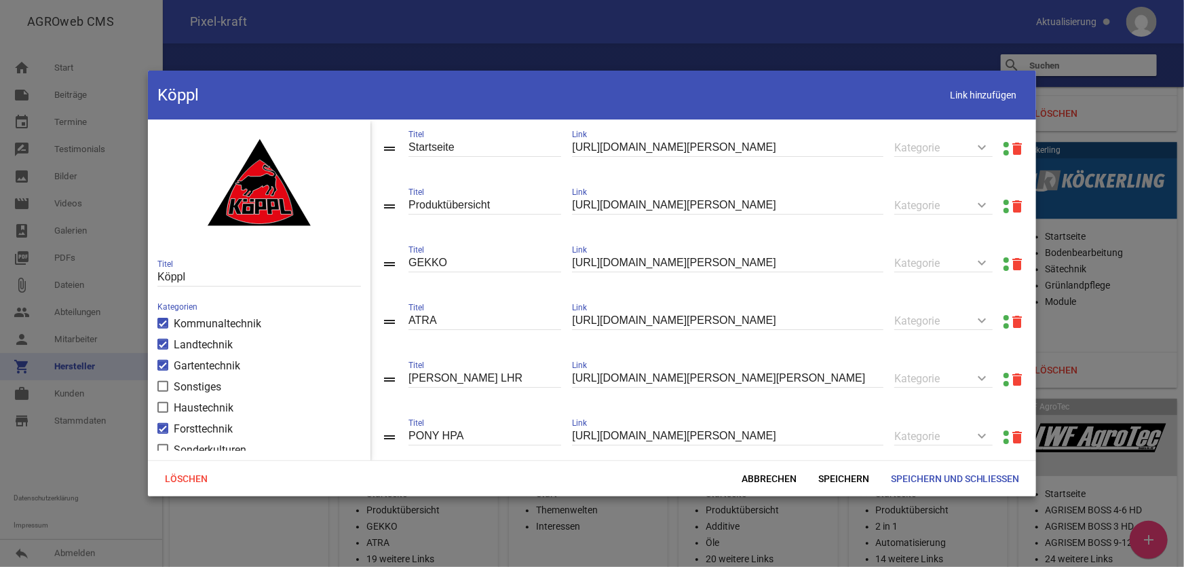
click at [1003, 204] on link at bounding box center [1005, 201] width 5 height 5
click at [761, 473] on span "Abbrechen" at bounding box center [769, 478] width 77 height 24
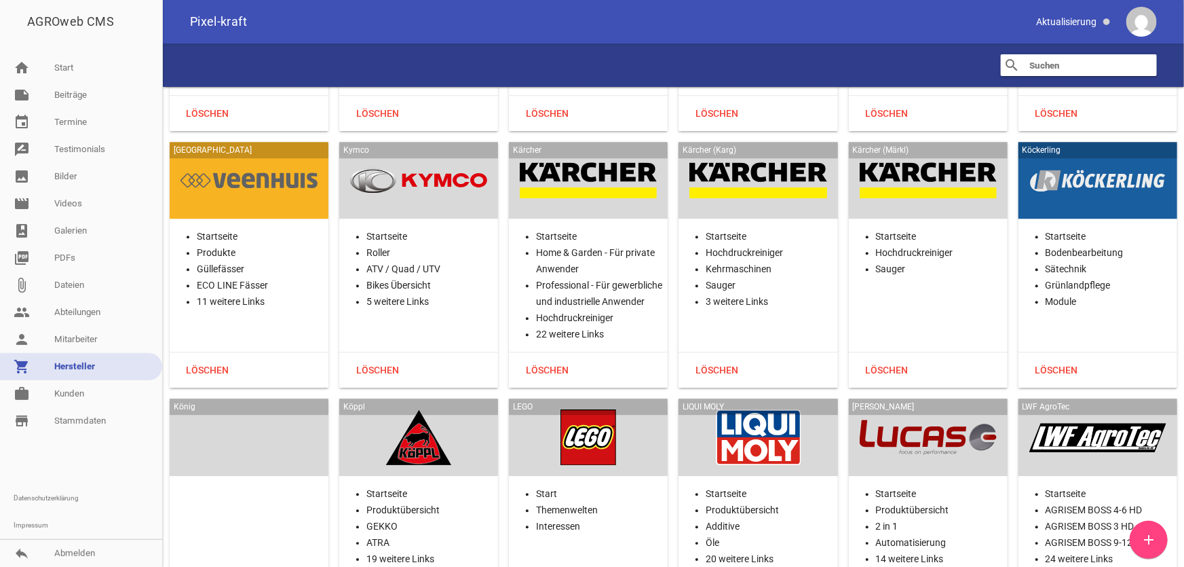
click at [742, 409] on div at bounding box center [757, 437] width 137 height 56
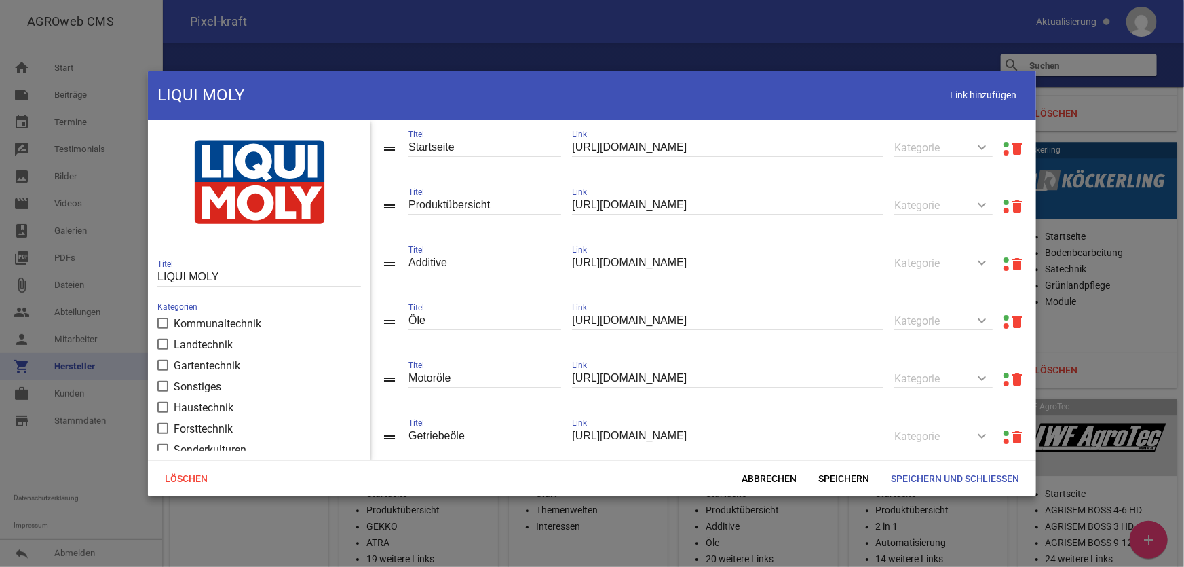
click at [1003, 202] on link at bounding box center [1005, 201] width 5 height 5
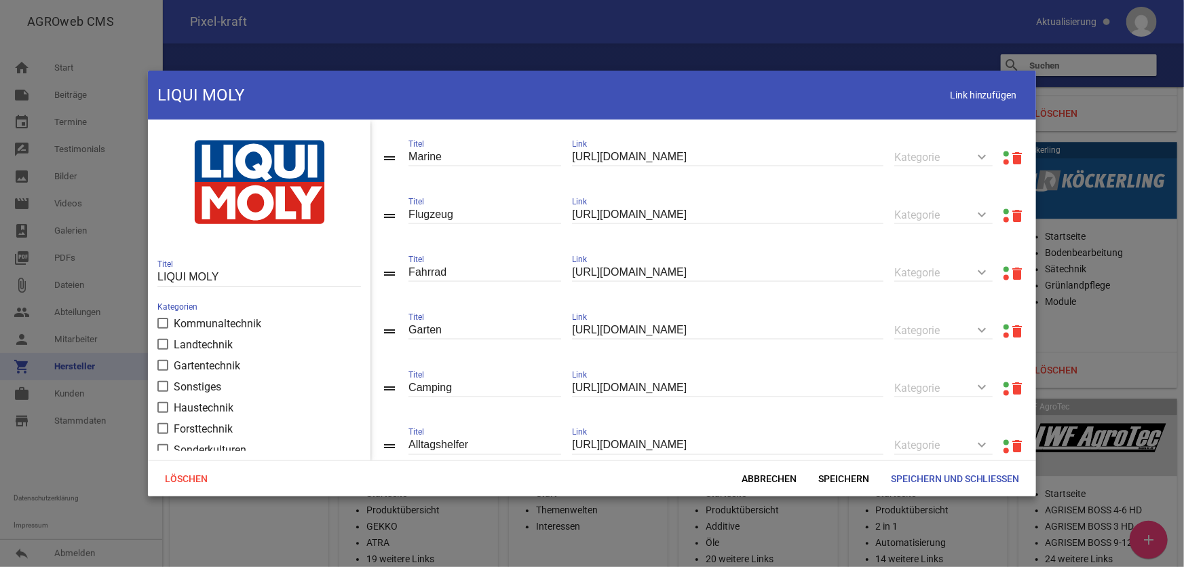
scroll to position [1048, 0]
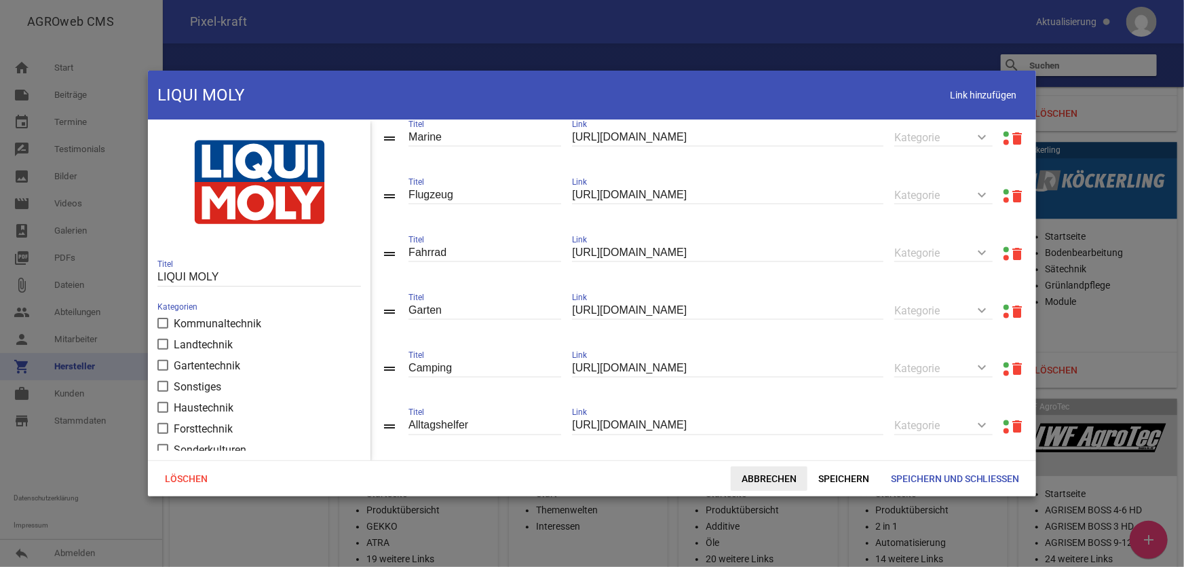
click at [793, 478] on span "Abbrechen" at bounding box center [769, 478] width 77 height 24
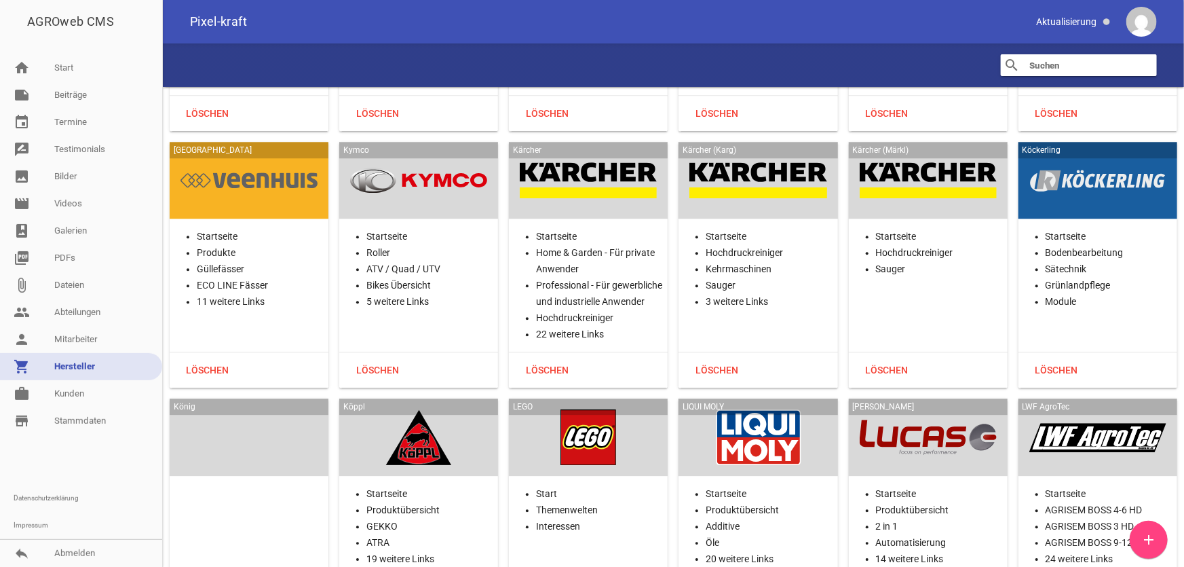
click at [900, 409] on div at bounding box center [928, 437] width 137 height 56
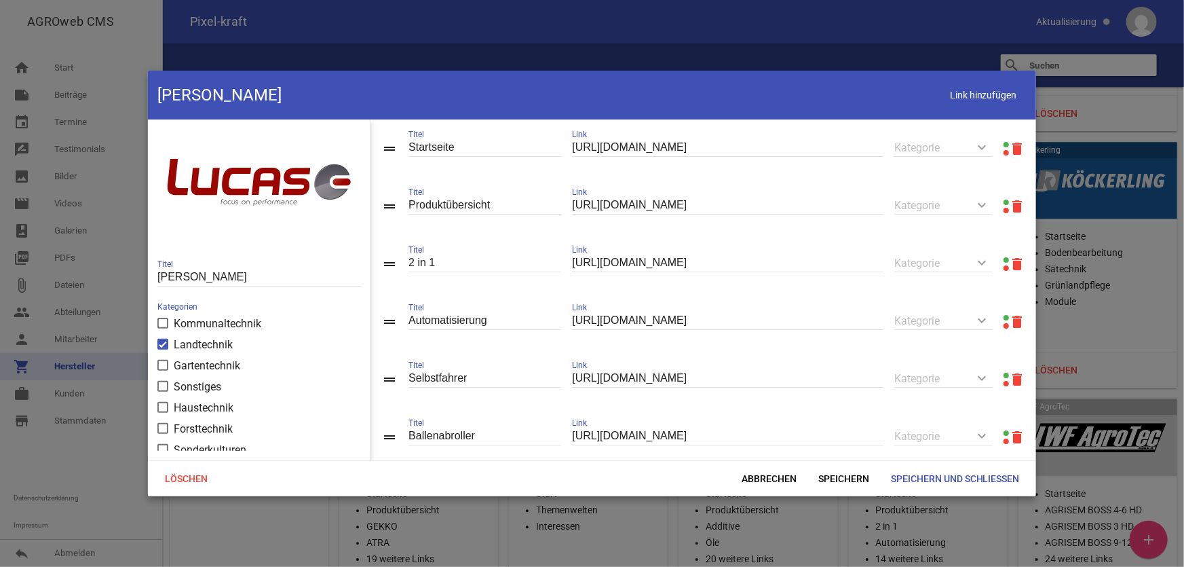
click at [1003, 202] on link at bounding box center [1005, 201] width 5 height 5
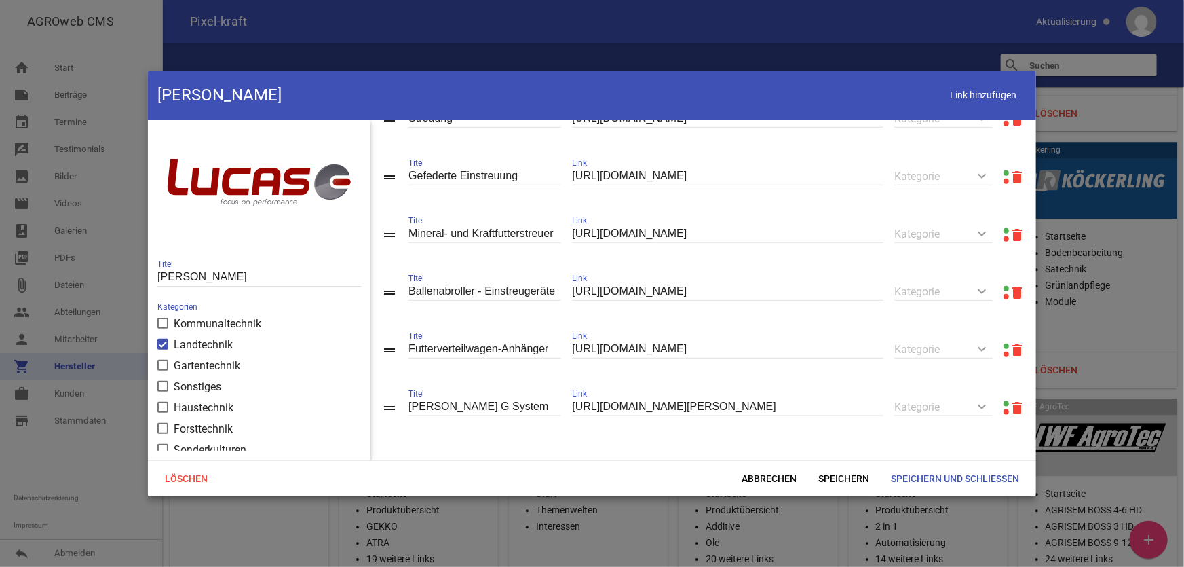
scroll to position [733, 0]
click at [771, 481] on span "Abbrechen" at bounding box center [769, 478] width 77 height 24
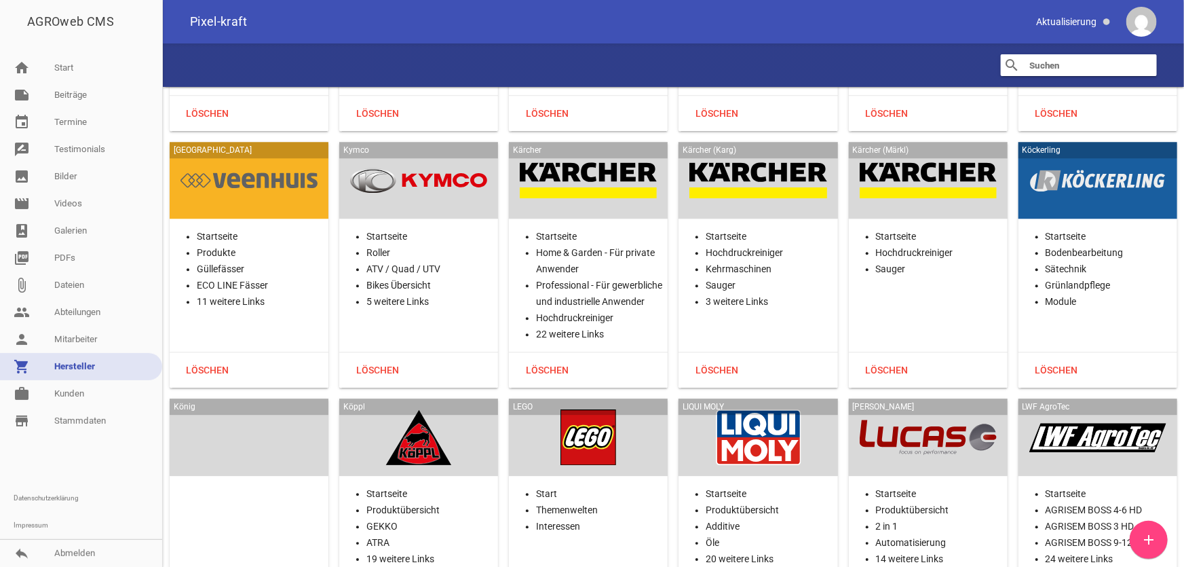
click at [1086, 409] on div at bounding box center [1097, 437] width 137 height 56
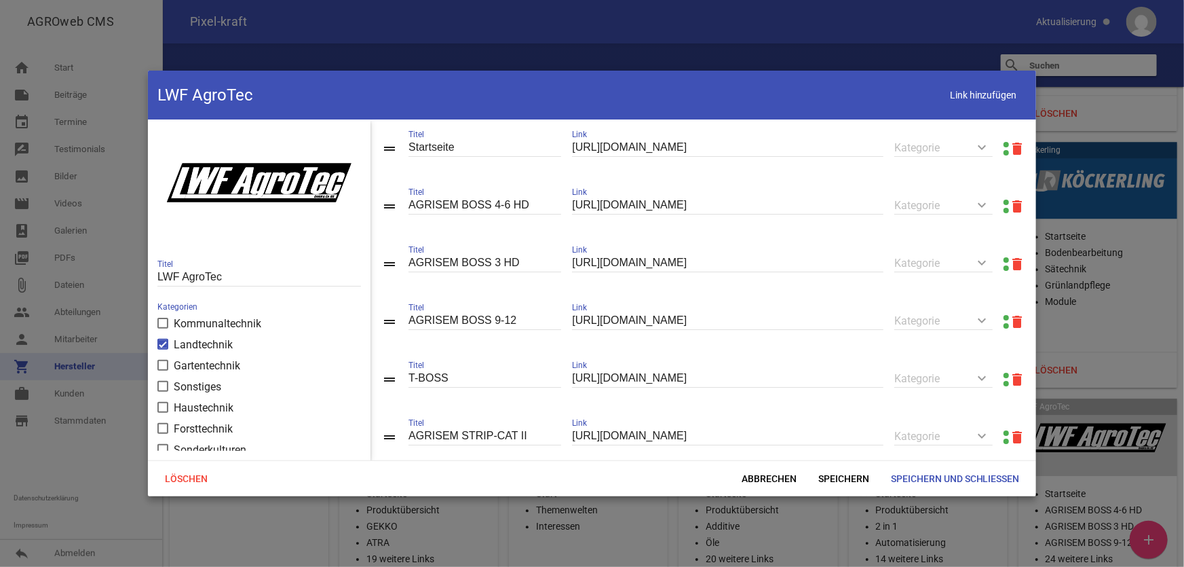
click at [1003, 142] on link at bounding box center [1005, 144] width 5 height 5
click at [778, 475] on span "Abbrechen" at bounding box center [769, 478] width 77 height 24
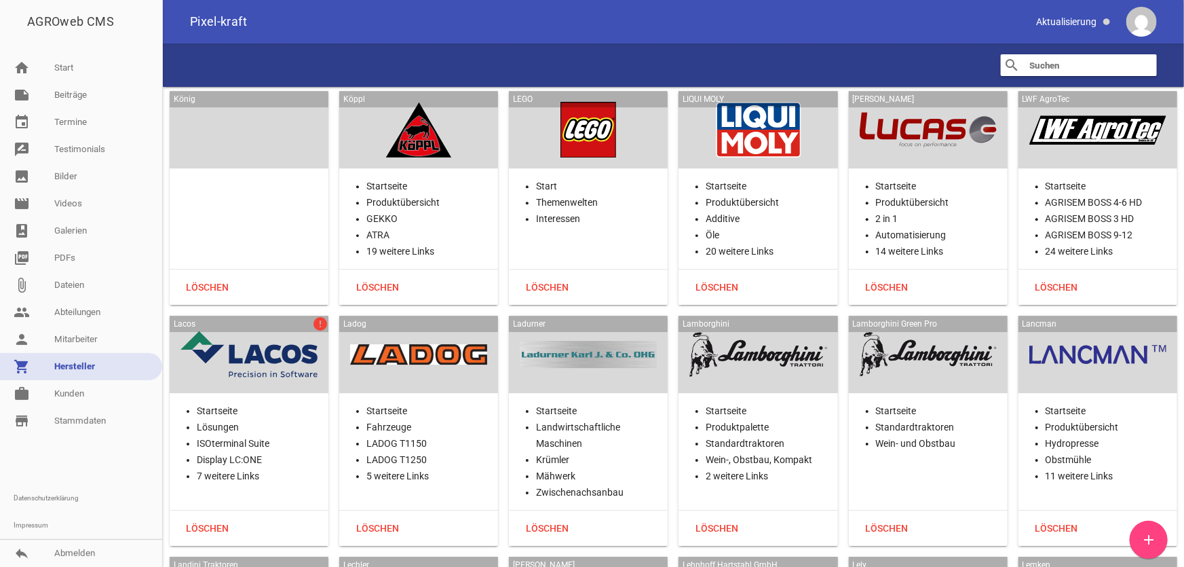
scroll to position [17772, 0]
